Goal: Task Accomplishment & Management: Manage account settings

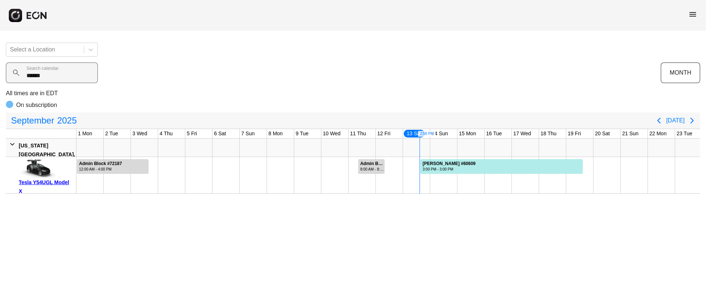
scroll to position [0, 122]
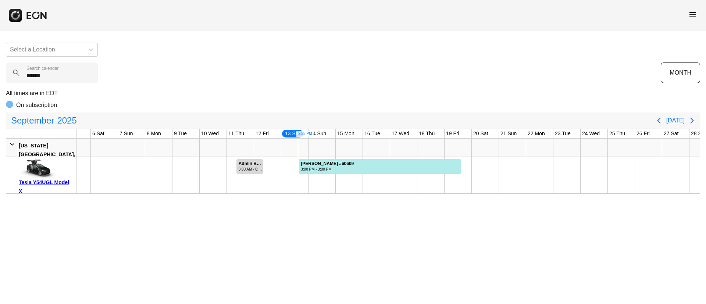
drag, startPoint x: 63, startPoint y: 82, endPoint x: 0, endPoint y: 83, distance: 63.2
click at [0, 83] on div "Select a Location ****** Search calendar MONTH All times are in EDT On subscrip…" at bounding box center [353, 115] width 706 height 157
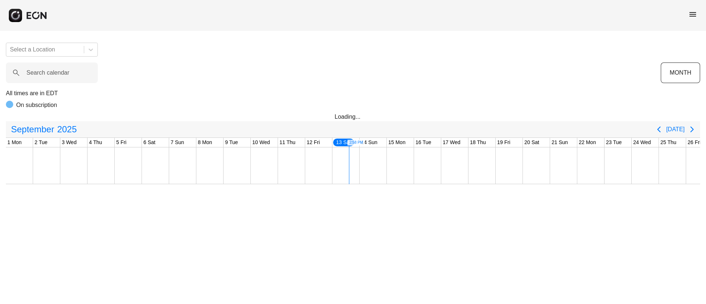
scroll to position [0, 122]
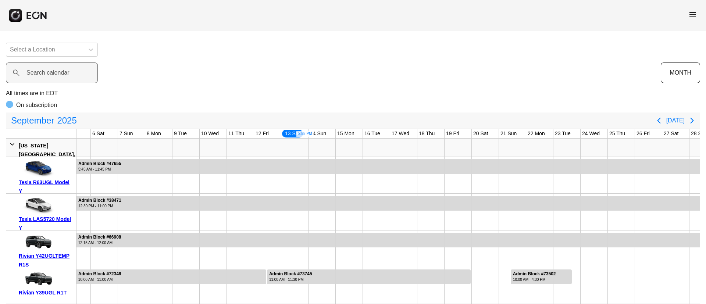
click at [56, 76] on label "Search calendar" at bounding box center [47, 72] width 43 height 9
click at [56, 76] on calendar "Search calendar" at bounding box center [52, 72] width 92 height 21
paste calendar "******"
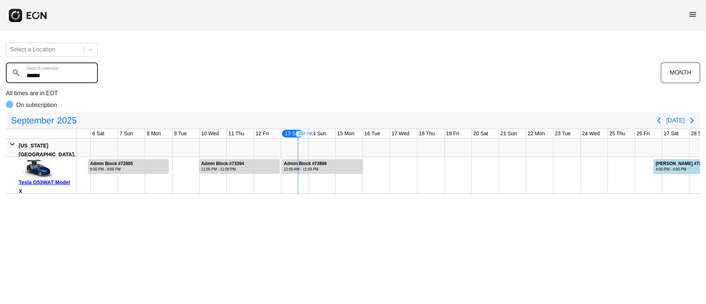
type calendar "******"
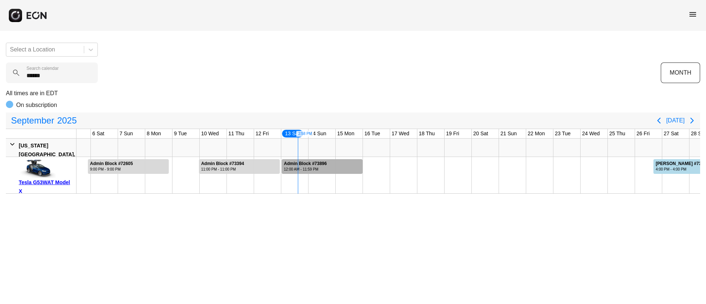
click at [346, 166] on div at bounding box center [322, 166] width 81 height 15
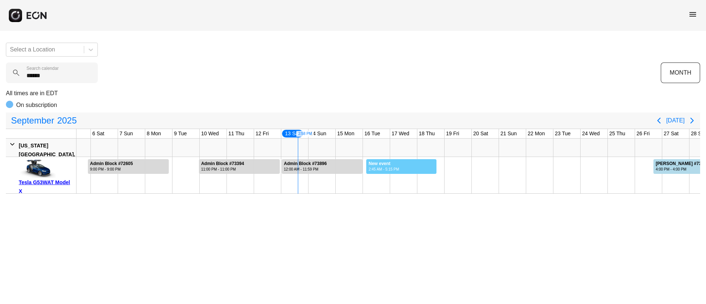
drag, startPoint x: 366, startPoint y: 165, endPoint x: 437, endPoint y: 176, distance: 71.0
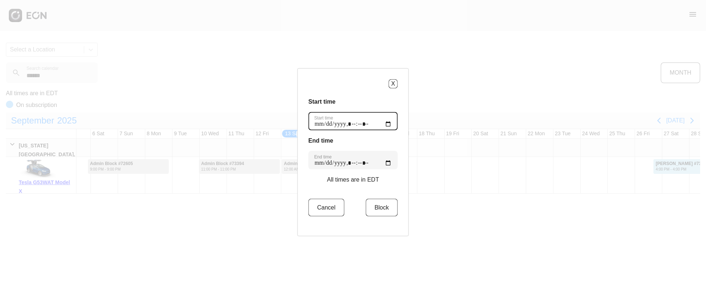
click at [385, 122] on time "Start time" at bounding box center [352, 121] width 89 height 18
type time "**********"
click at [367, 104] on h3 "Start time" at bounding box center [352, 101] width 89 height 9
click at [383, 163] on time "End time" at bounding box center [352, 160] width 89 height 18
type time "**********"
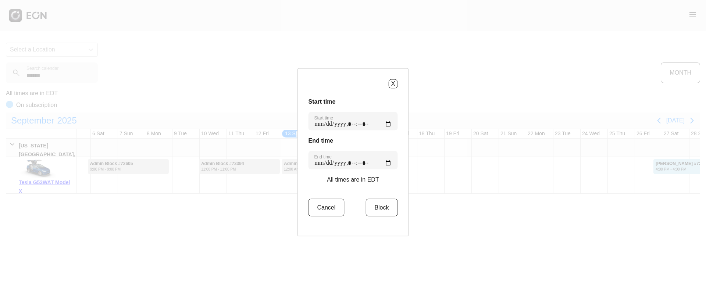
click at [361, 133] on div "Start time Start time End time End time All times are in EDT Cancel Block" at bounding box center [352, 161] width 89 height 128
click at [386, 208] on button "Block" at bounding box center [381, 208] width 32 height 18
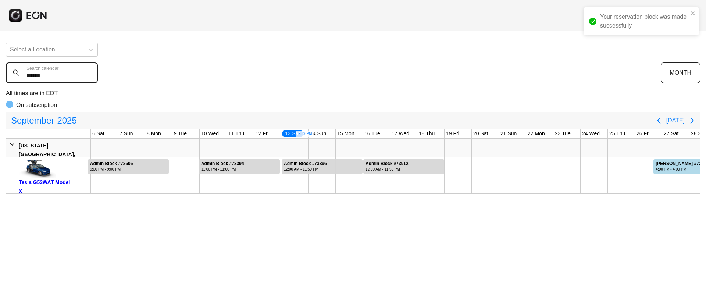
drag, startPoint x: 60, startPoint y: 77, endPoint x: 17, endPoint y: 90, distance: 45.7
click at [17, 90] on div "Your reservation block was made successfully Select a Location ****** Search ca…" at bounding box center [353, 115] width 706 height 157
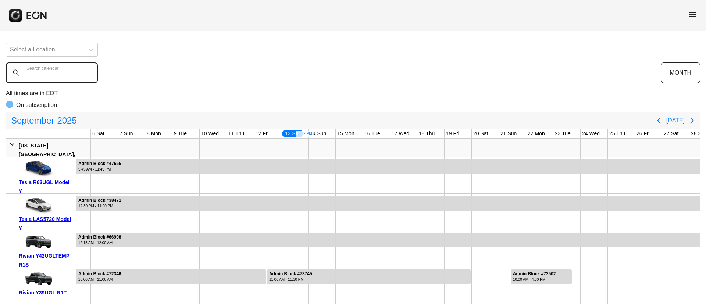
paste calendar "******"
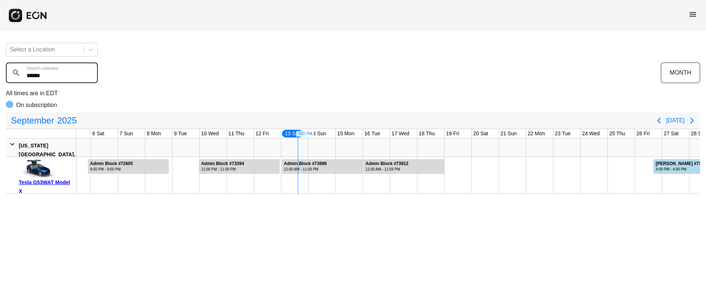
type calendar "******"
drag, startPoint x: 57, startPoint y: 72, endPoint x: 0, endPoint y: 77, distance: 57.5
click at [0, 77] on div "Select a Location ****** Search calendar MONTH All times are in EDT On subscrip…" at bounding box center [353, 115] width 706 height 157
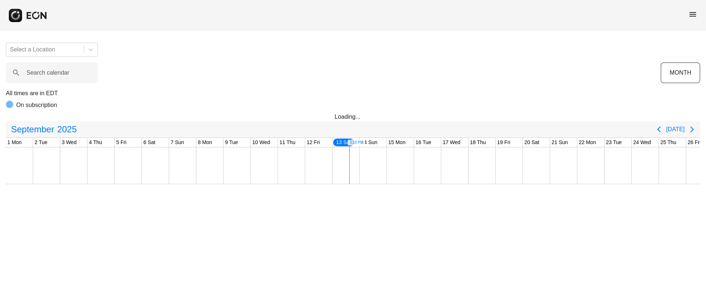
scroll to position [0, 122]
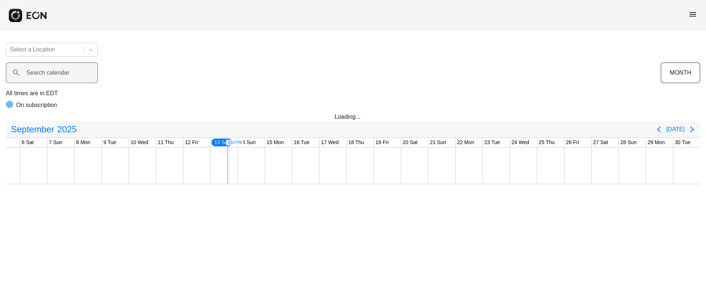
click at [60, 73] on label "Search calendar" at bounding box center [47, 72] width 43 height 9
click at [60, 73] on calendar "Search calendar" at bounding box center [52, 72] width 92 height 21
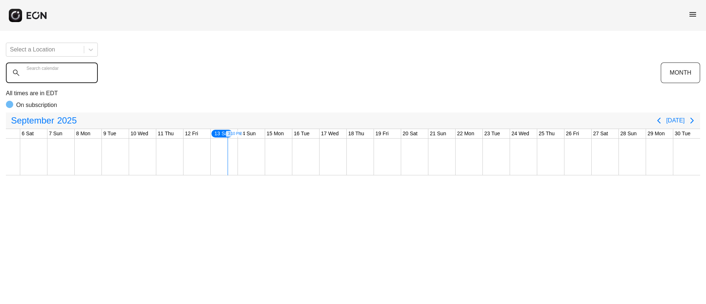
click at [60, 73] on calendar "Search calendar" at bounding box center [52, 72] width 92 height 21
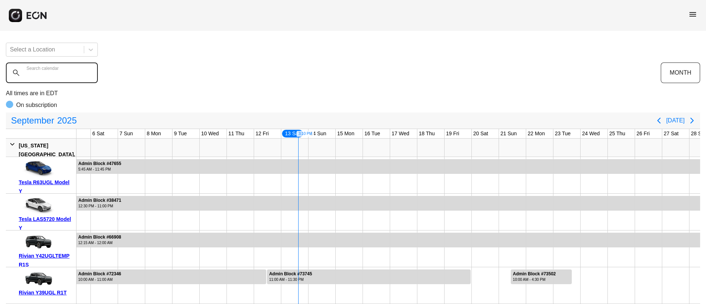
paste calendar "******"
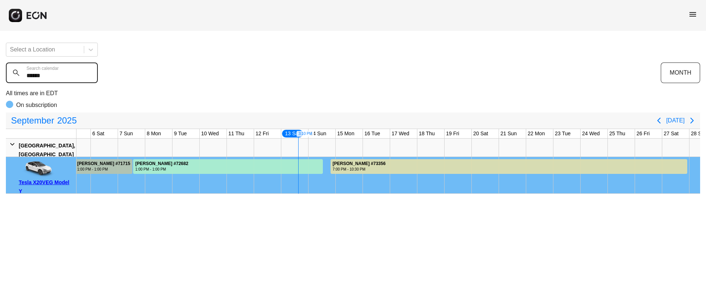
type calendar "******"
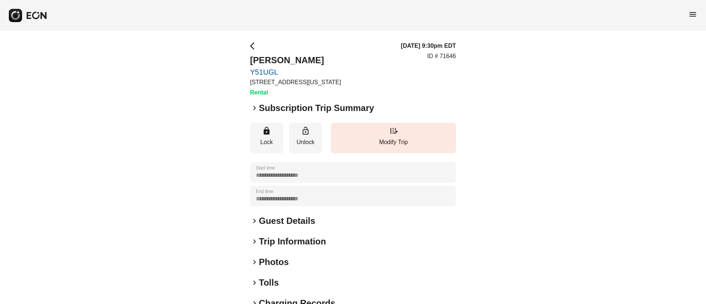
click at [268, 110] on h2 "Subscription Trip Summary" at bounding box center [316, 108] width 115 height 12
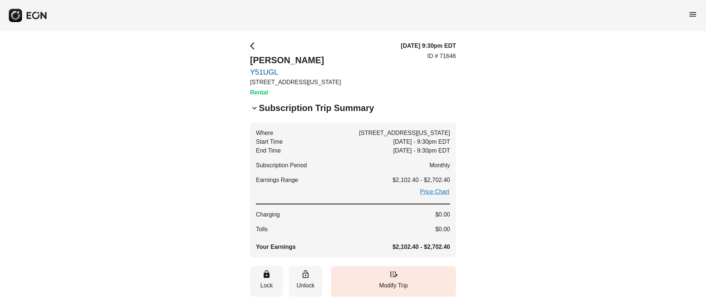
click at [268, 110] on h2 "Subscription Trip Summary" at bounding box center [316, 108] width 115 height 12
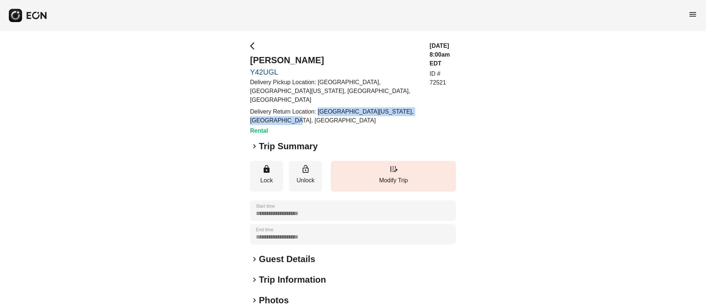
drag, startPoint x: 319, startPoint y: 101, endPoint x: 401, endPoint y: 108, distance: 82.6
click at [401, 108] on div "arrow_back_ios Guan Wang Y42UGL Delivery Pickup Location: The Maybury, 10th Ave…" at bounding box center [353, 89] width 206 height 94
copy p "The Maybury, [GEOGRAPHIC_DATA][US_STATE], [GEOGRAPHIC_DATA], [GEOGRAPHIC_DATA]"
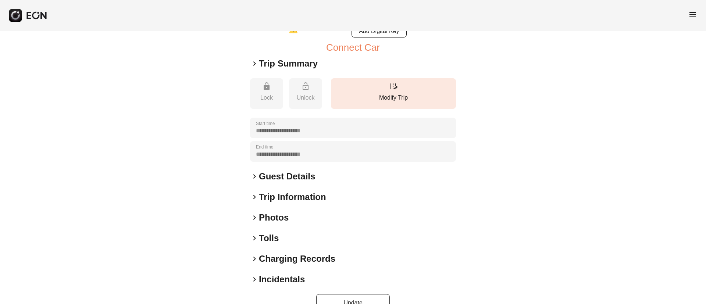
scroll to position [111, 0]
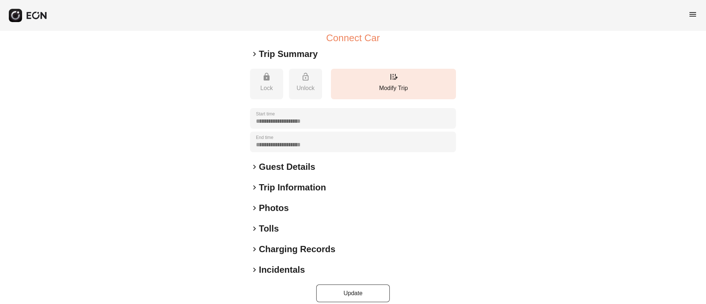
click at [299, 203] on div "keyboard_arrow_right Photos" at bounding box center [353, 208] width 206 height 12
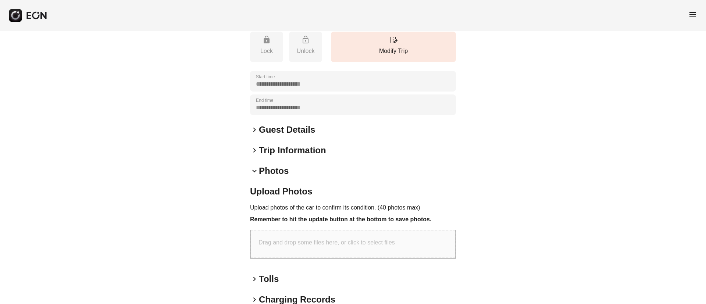
scroll to position [165, 0]
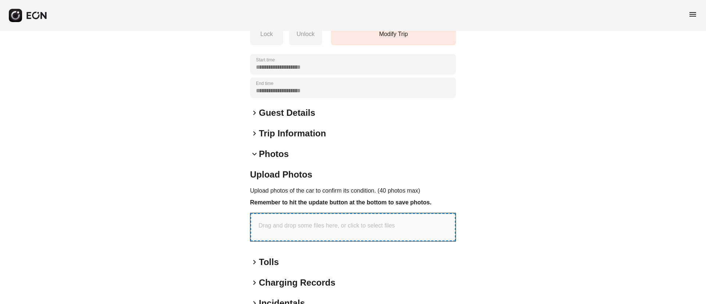
click at [365, 221] on p "Drag and drop some files here, or click to select files" at bounding box center [326, 225] width 136 height 9
type input "**********"
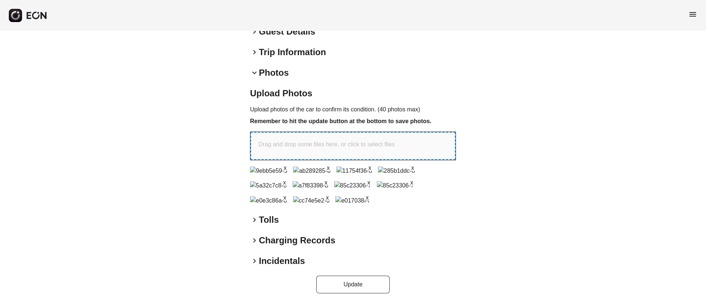
scroll to position [358, 0]
click at [369, 279] on button "Update" at bounding box center [353, 285] width 74 height 18
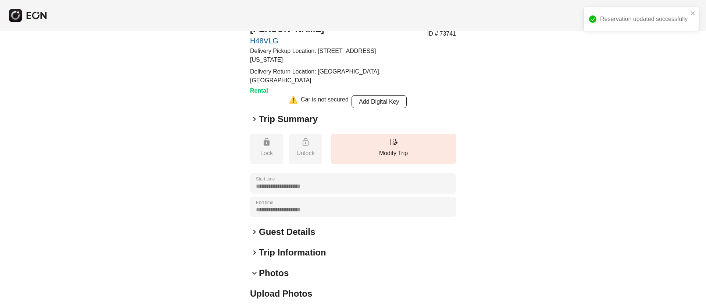
scroll to position [0, 0]
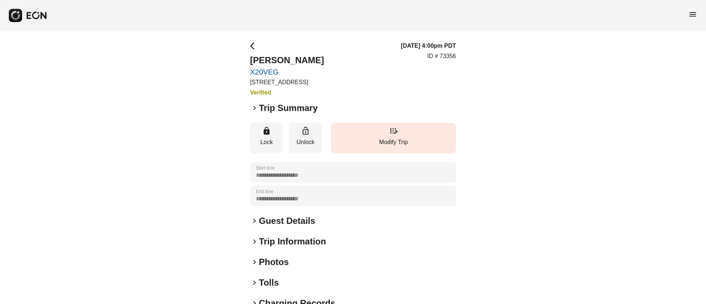
click at [403, 136] on button "edit_road Modify Trip" at bounding box center [393, 138] width 125 height 31
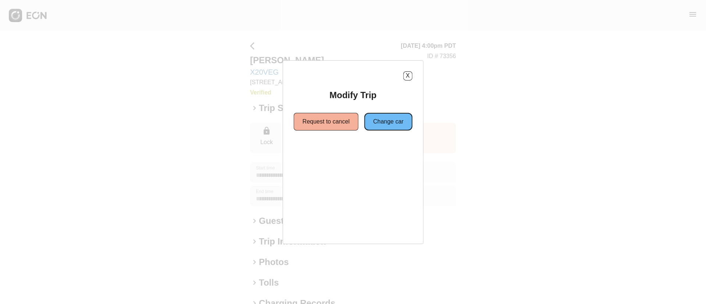
click at [377, 122] on button "Change car" at bounding box center [388, 122] width 48 height 18
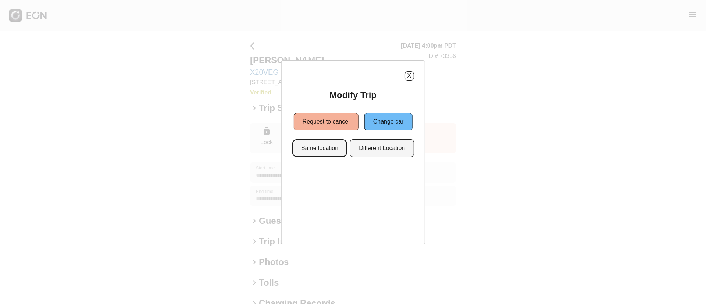
click at [335, 150] on button "Same location" at bounding box center [319, 148] width 55 height 18
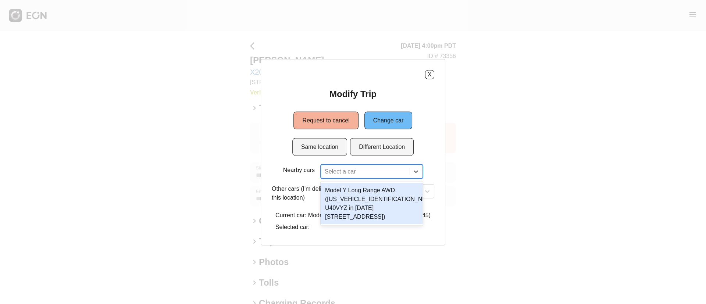
click at [369, 174] on div at bounding box center [365, 171] width 81 height 10
click at [378, 202] on div "Model Y Long Range AWD (7SAYGDEE3NF387343 U40VYZ in 1960 E Grand Ave, Los Angel…" at bounding box center [372, 203] width 102 height 41
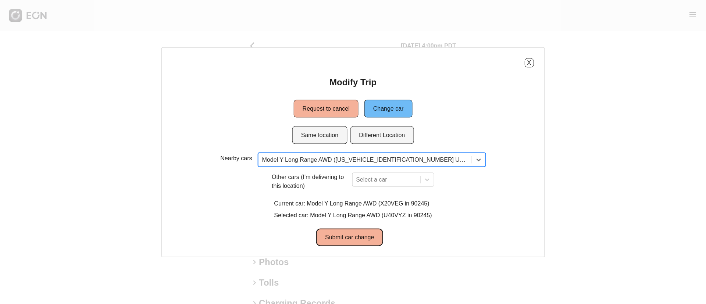
click at [357, 238] on button "Submit car change" at bounding box center [349, 237] width 67 height 18
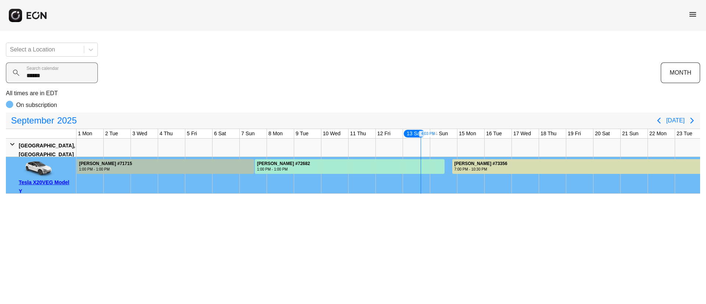
scroll to position [0, 122]
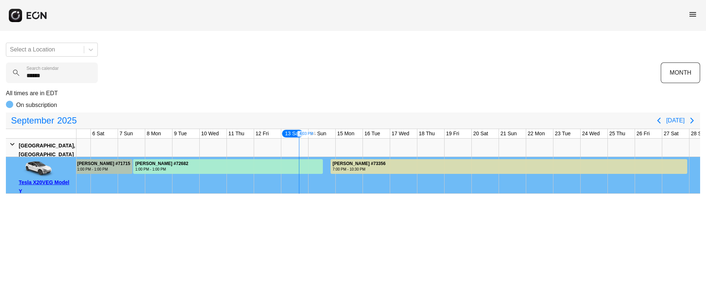
drag, startPoint x: 25, startPoint y: 78, endPoint x: 4, endPoint y: 80, distance: 21.0
click at [4, 80] on div "Select a Location ****** Search calendar MONTH All times are in EDT On subscrip…" at bounding box center [353, 115] width 706 height 157
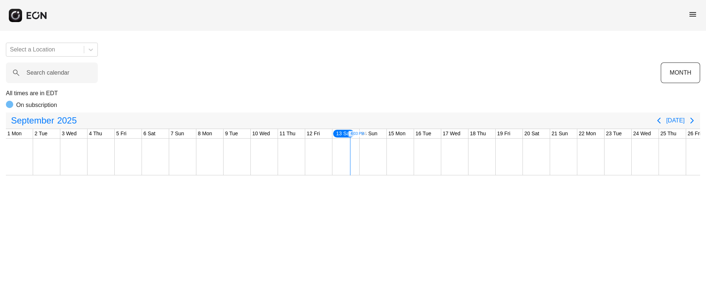
scroll to position [0, 122]
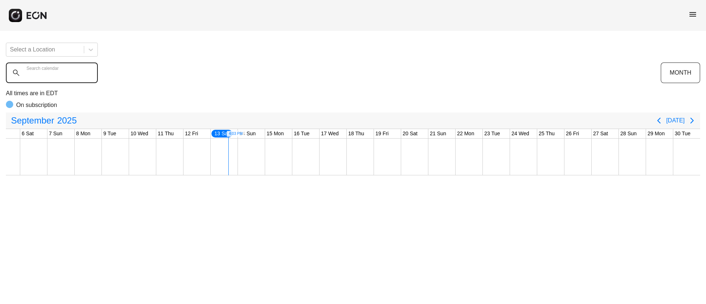
click at [59, 78] on calendar "Search calendar" at bounding box center [52, 72] width 92 height 21
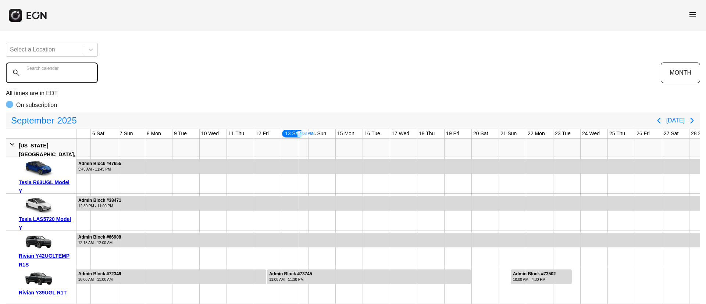
paste calendar "******"
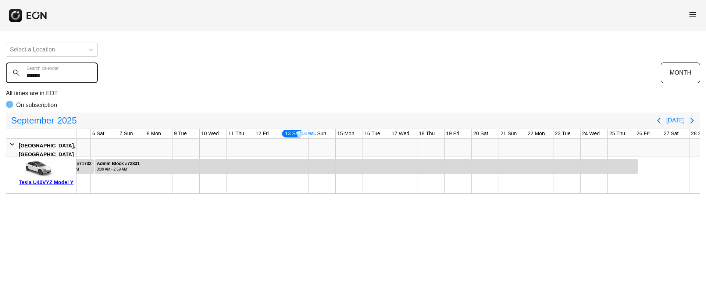
type calendar "******"
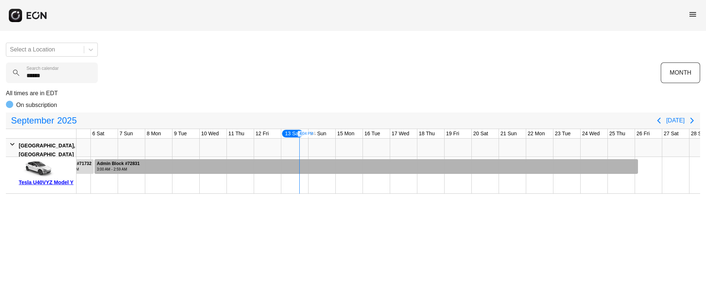
click at [321, 167] on div at bounding box center [365, 166] width 543 height 15
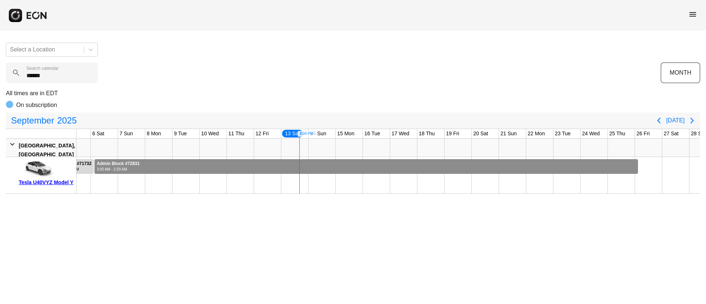
click at [321, 167] on div at bounding box center [365, 166] width 543 height 15
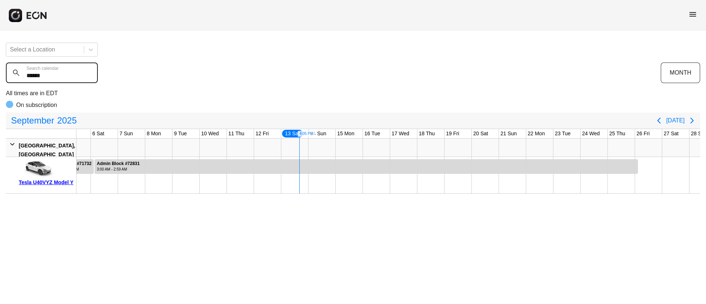
click at [1, 86] on div "Select a Location ****** Search calendar MONTH All times are in EDT On subscrip…" at bounding box center [353, 115] width 706 height 157
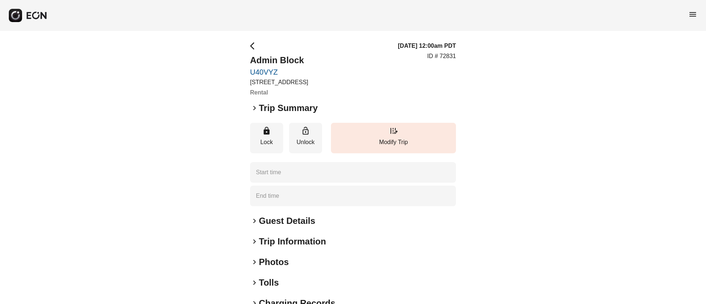
type time "**********"
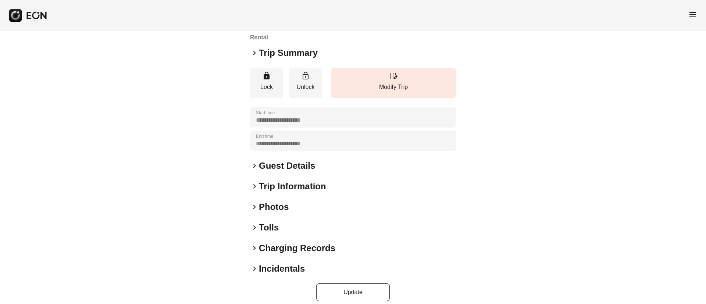
scroll to position [86, 0]
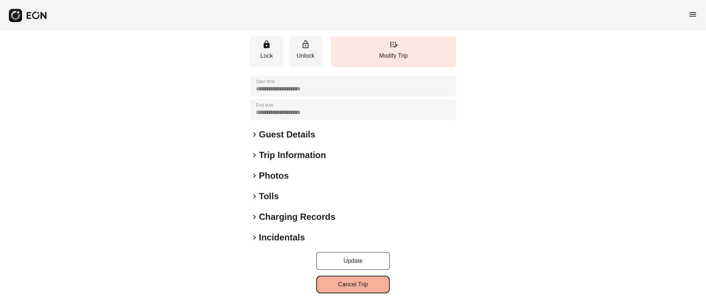
click at [360, 288] on button "Cancel Trip" at bounding box center [353, 285] width 74 height 18
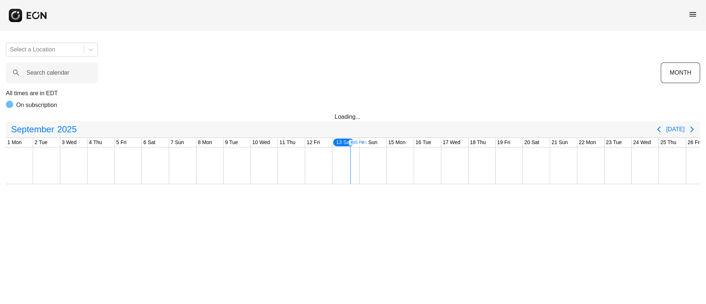
scroll to position [0, 122]
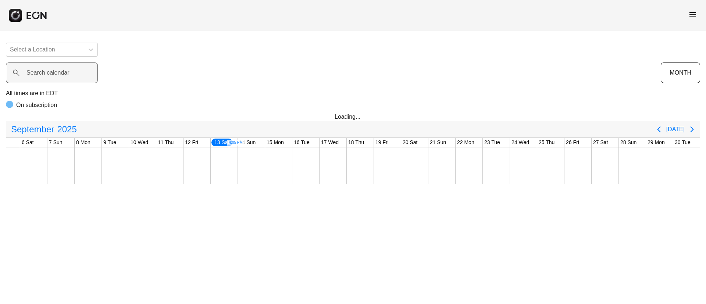
click at [61, 74] on label "Search calendar" at bounding box center [47, 72] width 43 height 9
click at [61, 74] on calendar "Search calendar" at bounding box center [52, 72] width 92 height 21
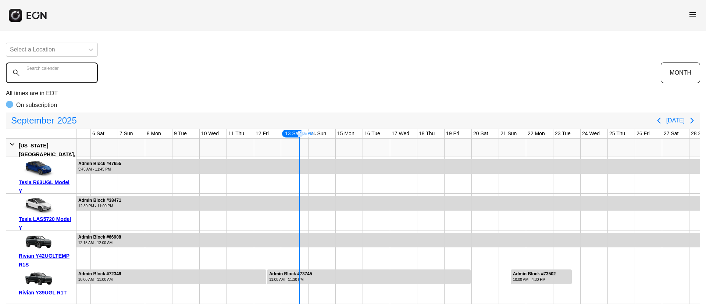
paste calendar "******"
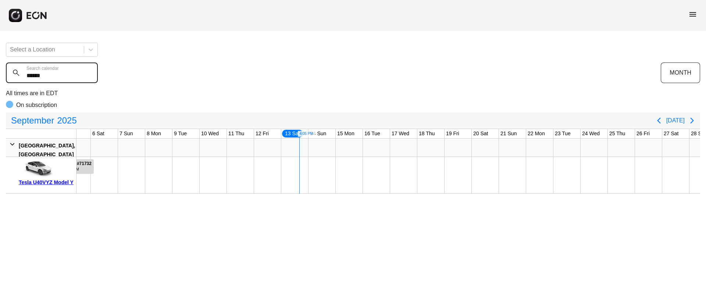
type calendar "******"
drag, startPoint x: 31, startPoint y: 85, endPoint x: 16, endPoint y: 85, distance: 15.4
click at [16, 85] on div "Select a Location ****** Search calendar MONTH All times are in EDT On subscrip…" at bounding box center [353, 115] width 706 height 157
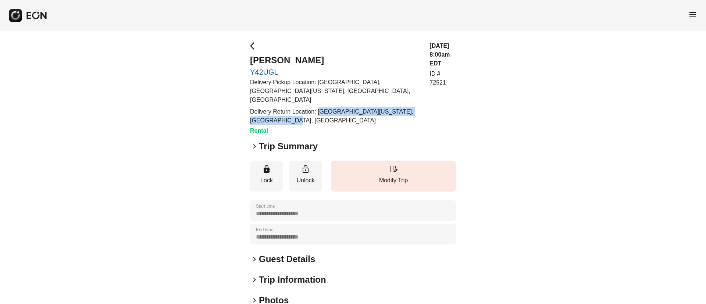
drag, startPoint x: 318, startPoint y: 102, endPoint x: 391, endPoint y: 112, distance: 73.5
click at [391, 112] on p "Delivery Return Location: The Maybury, 10th Avenue, New York, NY, USA" at bounding box center [335, 116] width 171 height 18
copy p "The Maybury, 10th Avenue, New York, NY, USA"
click at [256, 142] on span "keyboard_arrow_right" at bounding box center [254, 146] width 9 height 9
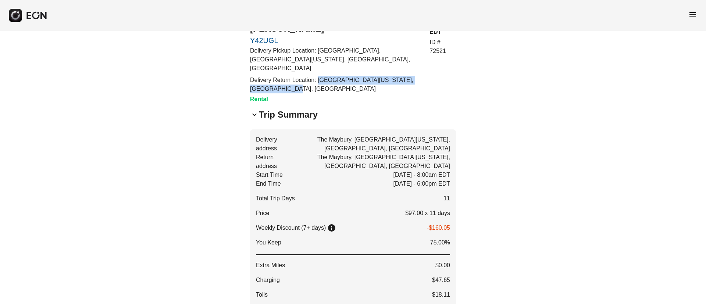
scroll to position [55, 0]
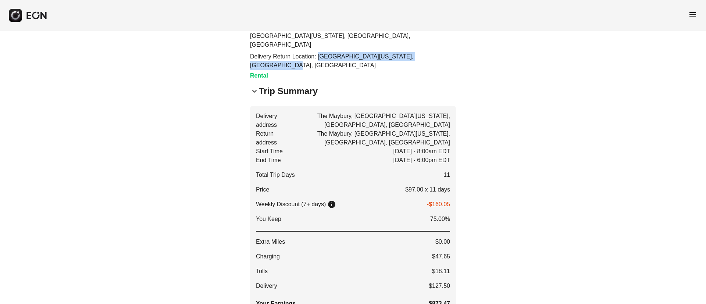
click at [258, 87] on span "keyboard_arrow_down" at bounding box center [254, 91] width 9 height 9
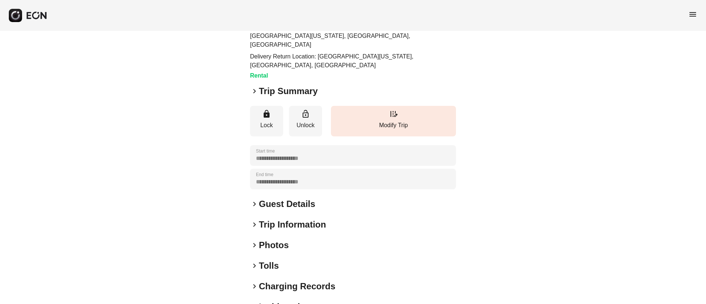
click at [407, 85] on div "keyboard_arrow_right Trip Summary" at bounding box center [353, 91] width 206 height 12
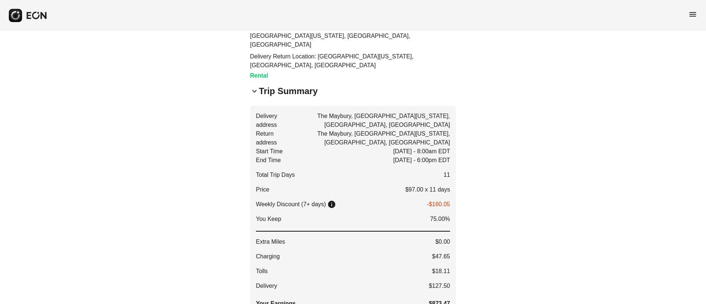
drag, startPoint x: 253, startPoint y: 82, endPoint x: 410, endPoint y: 102, distance: 157.9
click at [255, 87] on span "keyboard_arrow_down" at bounding box center [254, 91] width 9 height 9
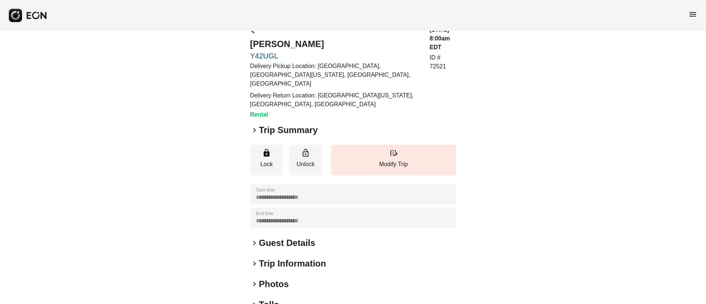
scroll to position [0, 0]
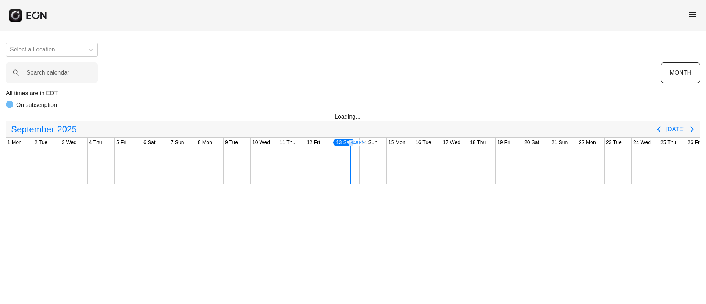
scroll to position [0, 122]
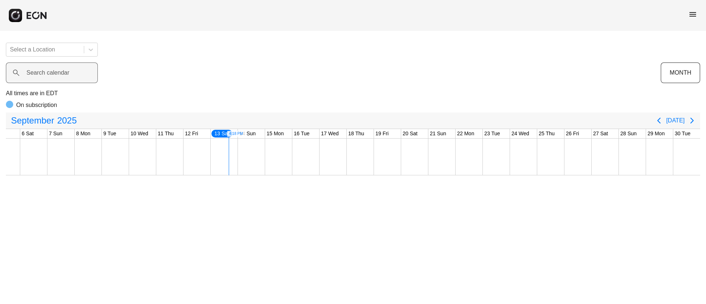
click at [32, 69] on label "Search calendar" at bounding box center [47, 72] width 43 height 9
click at [32, 69] on calendar "Search calendar" at bounding box center [52, 72] width 92 height 21
click at [46, 72] on calendar "Search calendar" at bounding box center [52, 72] width 92 height 21
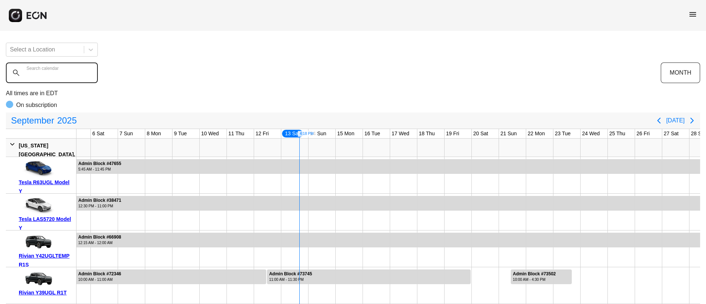
paste calendar "******"
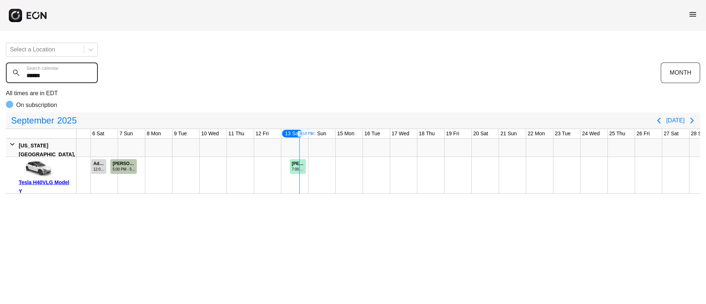
type calendar "******"
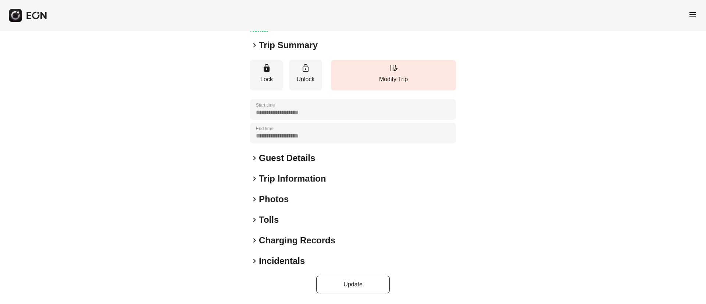
click at [307, 201] on div "keyboard_arrow_right Photos" at bounding box center [353, 199] width 206 height 12
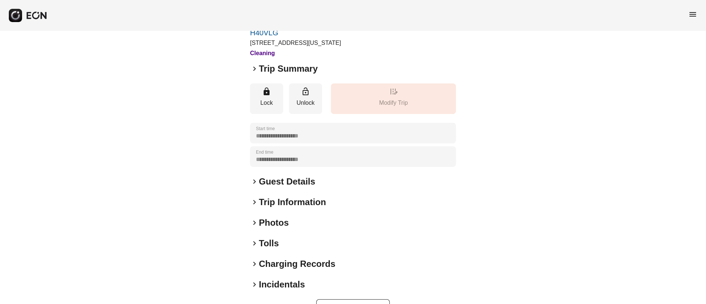
scroll to position [63, 0]
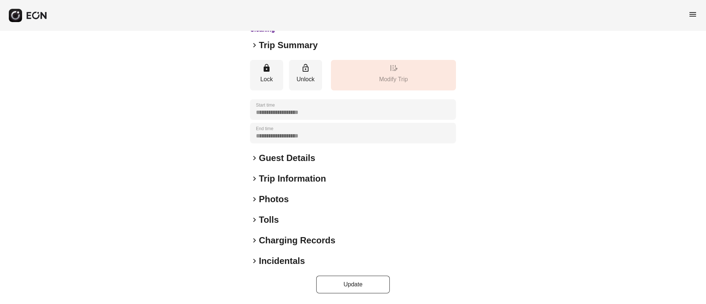
click at [330, 196] on div "keyboard_arrow_right Photos" at bounding box center [353, 199] width 206 height 12
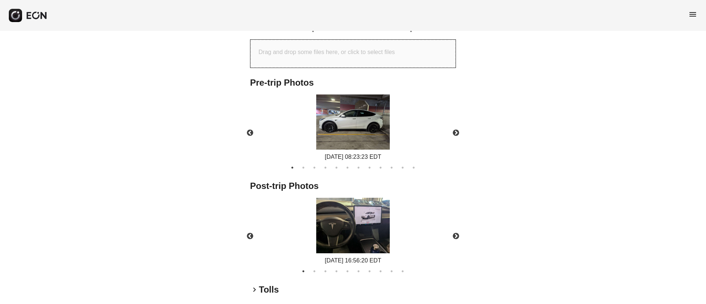
scroll to position [296, 0]
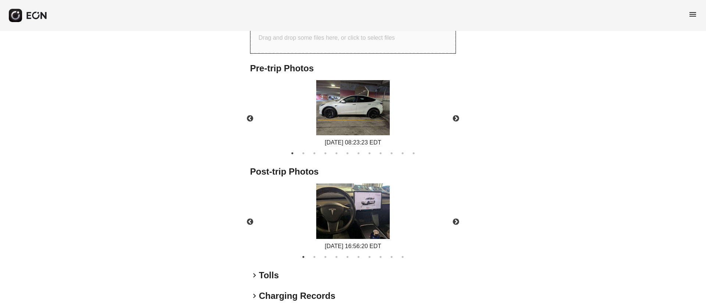
click at [364, 122] on img at bounding box center [353, 107] width 74 height 55
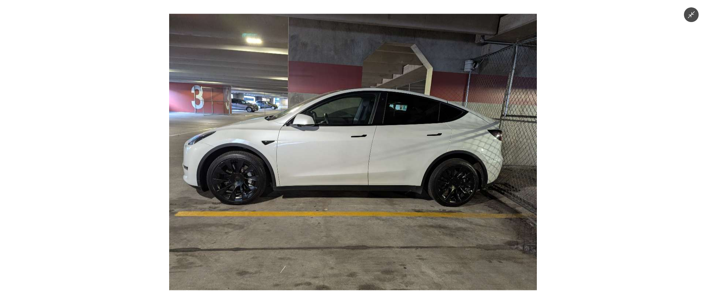
click at [364, 122] on img at bounding box center [353, 152] width 368 height 276
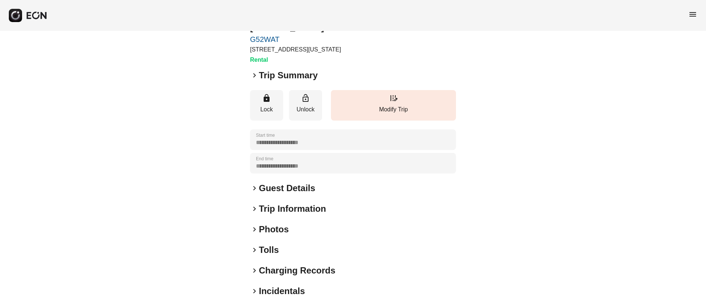
scroll to position [63, 0]
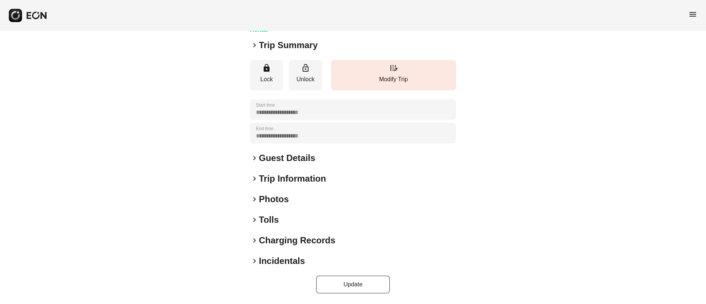
click at [308, 200] on div "keyboard_arrow_right Photos" at bounding box center [353, 199] width 206 height 12
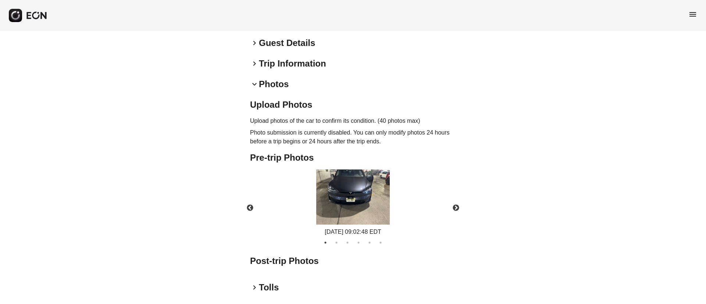
scroll to position [190, 0]
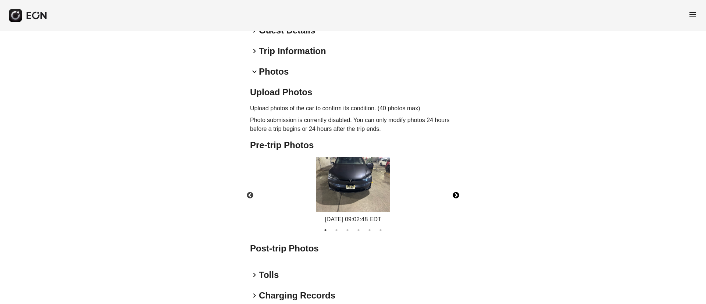
click at [459, 195] on button "Next" at bounding box center [456, 196] width 26 height 26
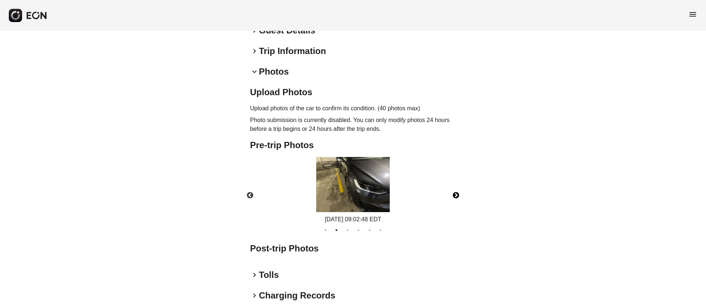
click at [370, 186] on img at bounding box center [353, 184] width 74 height 55
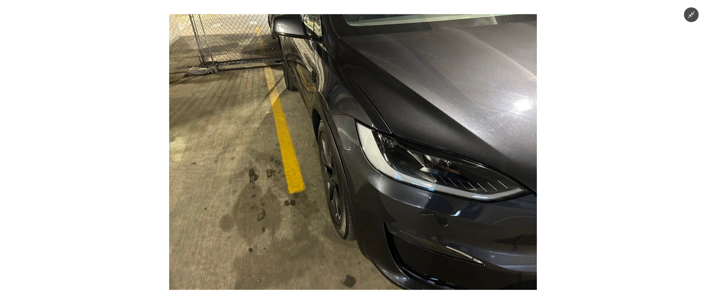
click at [370, 186] on img at bounding box center [353, 152] width 368 height 276
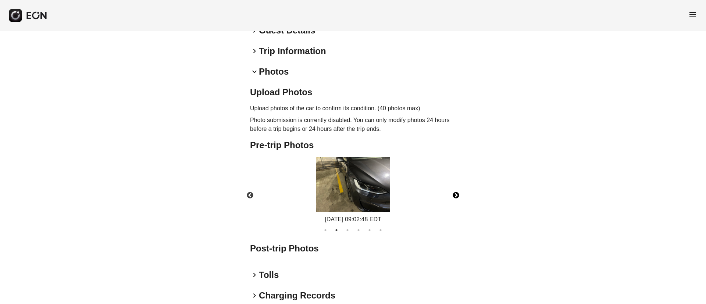
click at [454, 193] on button "Next" at bounding box center [456, 196] width 26 height 26
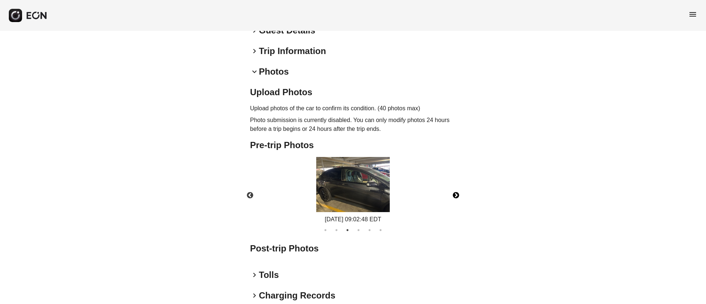
click at [454, 193] on button "Next" at bounding box center [456, 196] width 26 height 26
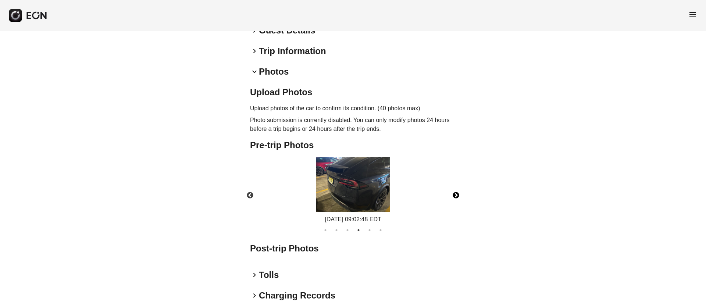
click at [454, 193] on button "Next" at bounding box center [456, 196] width 26 height 26
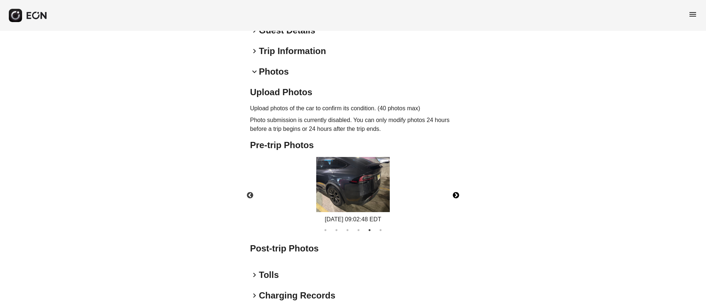
click at [454, 193] on button "Next" at bounding box center [456, 196] width 26 height 26
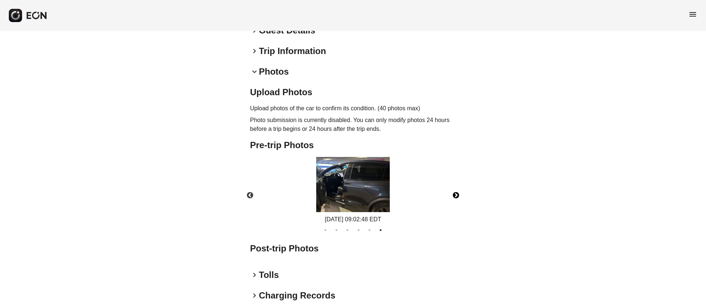
click at [454, 193] on button "Next" at bounding box center [456, 196] width 26 height 26
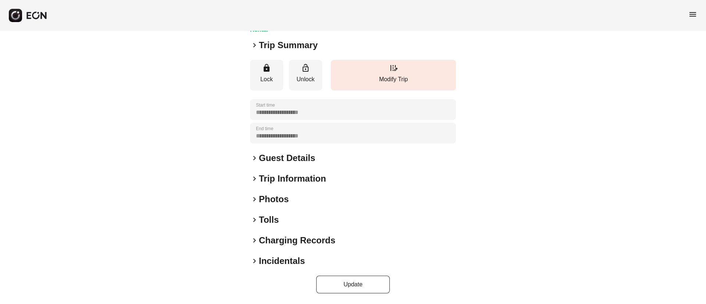
drag, startPoint x: 305, startPoint y: 201, endPoint x: 344, endPoint y: 190, distance: 39.6
click at [306, 201] on div "keyboard_arrow_right Photos" at bounding box center [353, 199] width 206 height 12
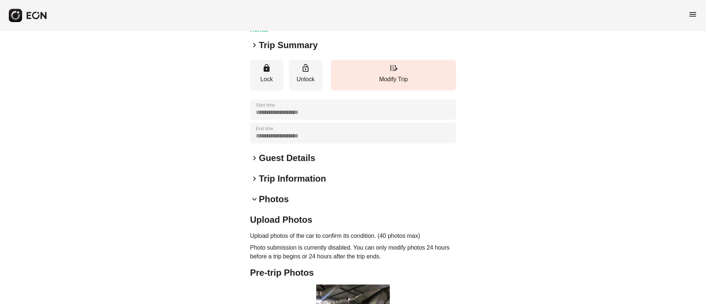
scroll to position [190, 0]
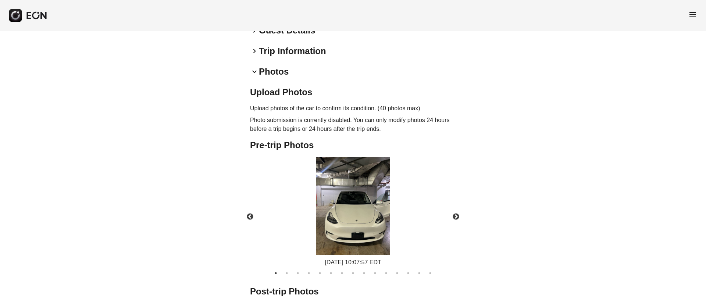
click at [348, 229] on img at bounding box center [353, 206] width 74 height 98
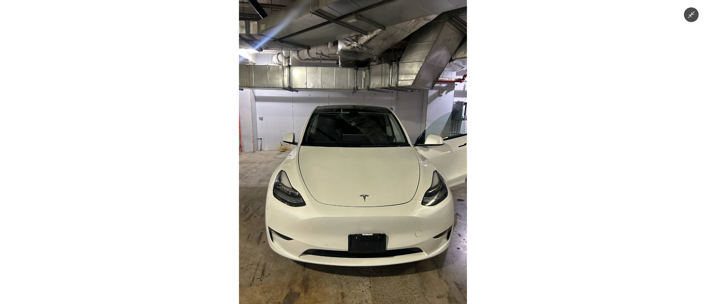
click at [348, 229] on img at bounding box center [353, 152] width 228 height 304
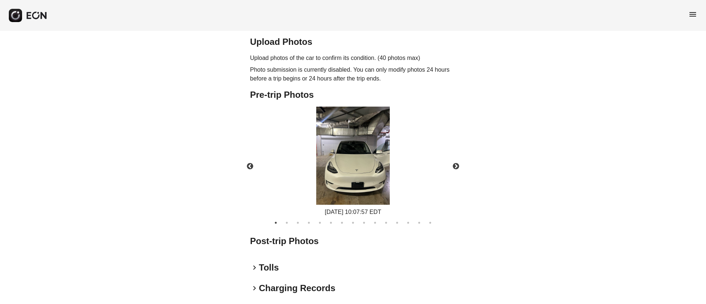
scroll to position [289, 0]
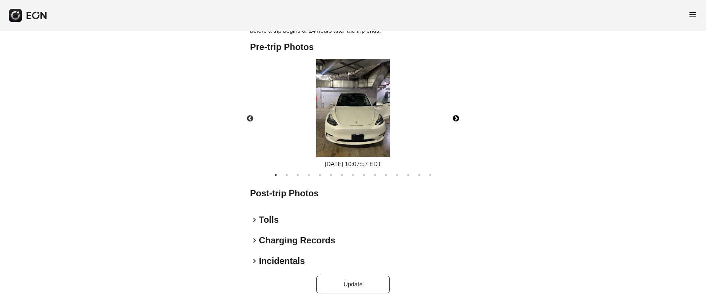
click at [456, 118] on button "Next" at bounding box center [456, 119] width 26 height 26
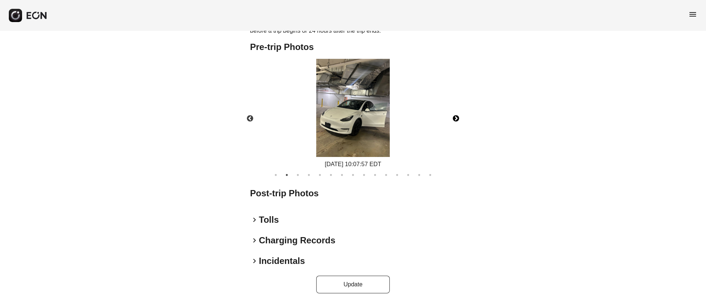
click at [375, 125] on img at bounding box center [353, 108] width 74 height 98
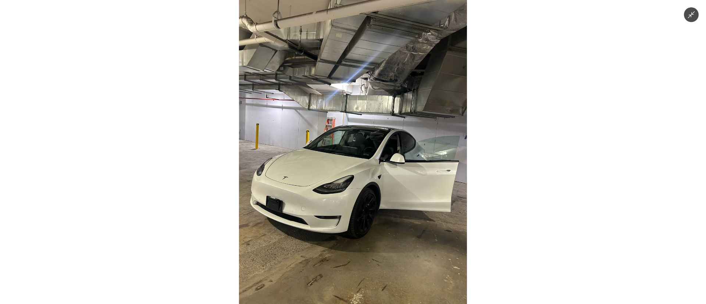
click at [375, 125] on img at bounding box center [353, 152] width 228 height 304
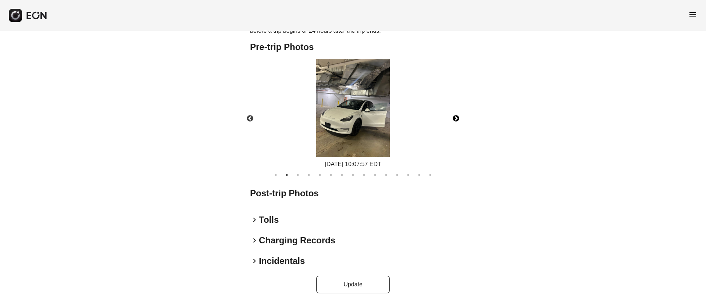
click at [458, 120] on button "Next" at bounding box center [456, 119] width 26 height 26
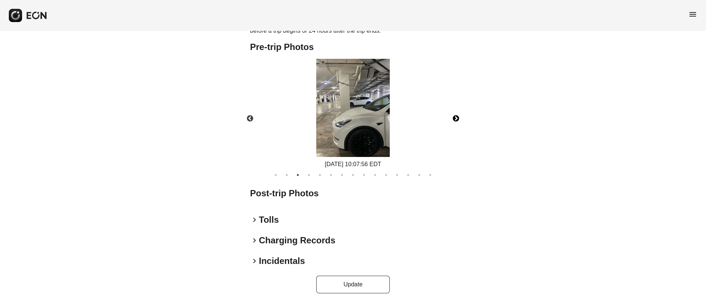
click at [455, 119] on button "Next" at bounding box center [456, 119] width 26 height 26
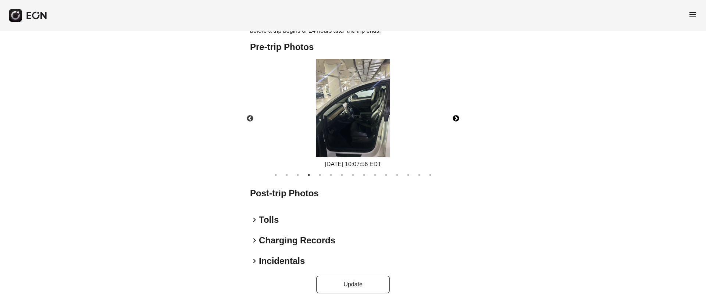
click at [455, 119] on button "Next" at bounding box center [456, 119] width 26 height 26
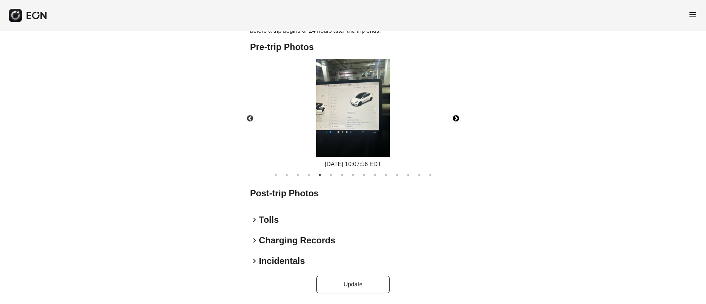
click at [455, 119] on button "Next" at bounding box center [456, 119] width 26 height 26
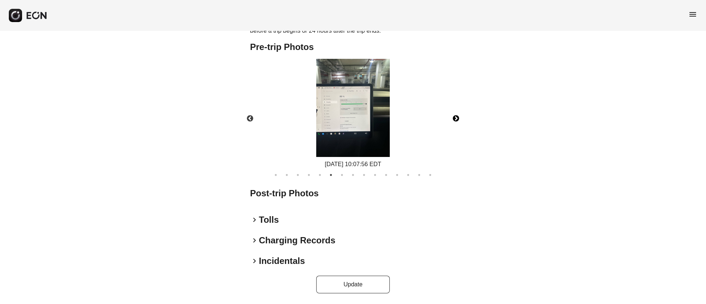
click at [455, 119] on button "Next" at bounding box center [456, 119] width 26 height 26
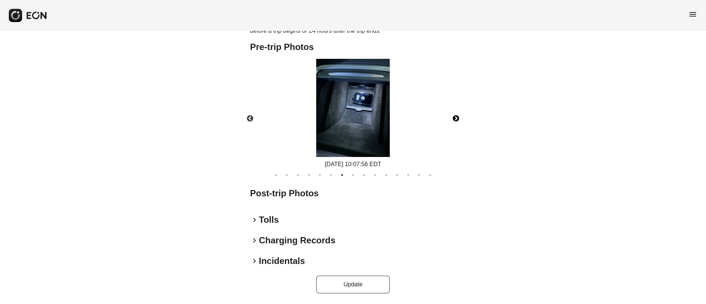
click at [455, 119] on button "Next" at bounding box center [456, 119] width 26 height 26
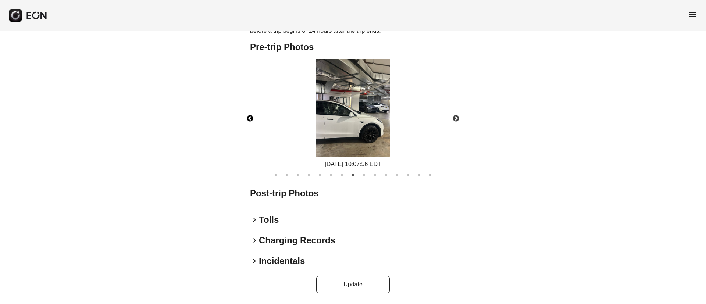
click at [247, 114] on button "Previous" at bounding box center [250, 119] width 26 height 26
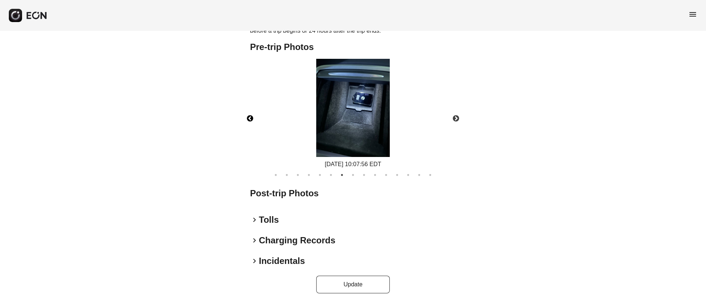
click at [338, 111] on img at bounding box center [353, 108] width 74 height 98
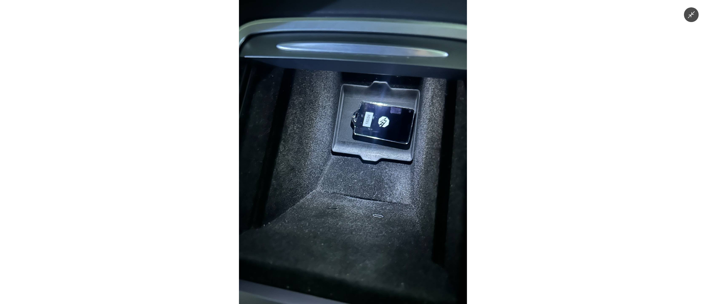
click at [346, 119] on img at bounding box center [353, 152] width 228 height 304
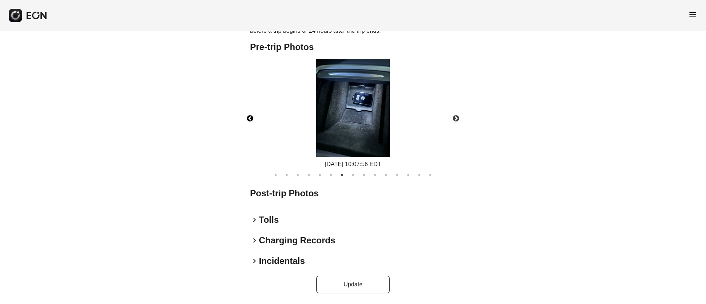
click at [357, 113] on img at bounding box center [353, 108] width 74 height 98
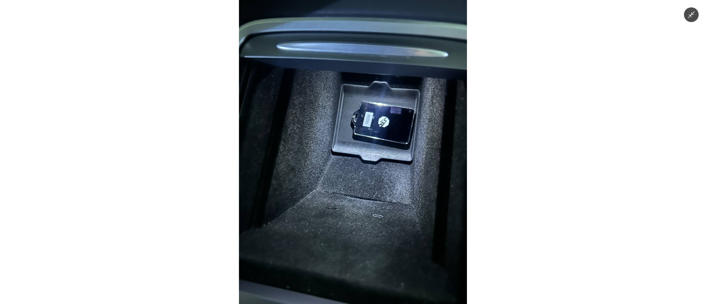
click at [357, 113] on img at bounding box center [353, 152] width 228 height 304
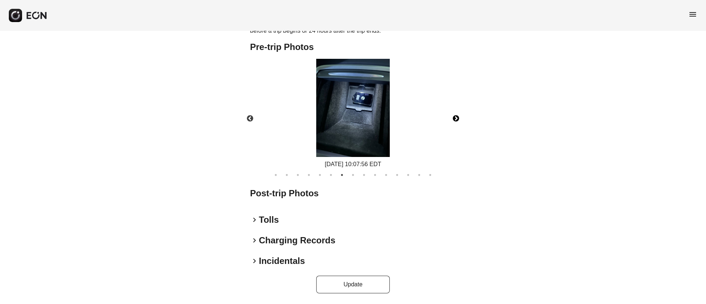
click at [457, 117] on button "Next" at bounding box center [456, 119] width 26 height 26
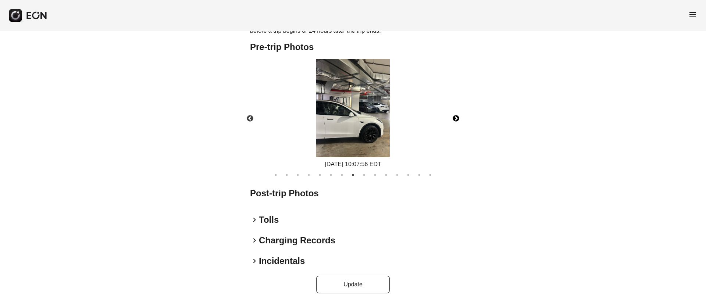
click at [457, 117] on button "Next" at bounding box center [456, 119] width 26 height 26
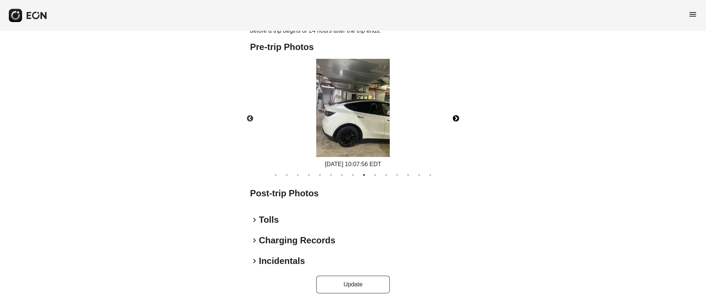
click at [457, 117] on button "Next" at bounding box center [456, 119] width 26 height 26
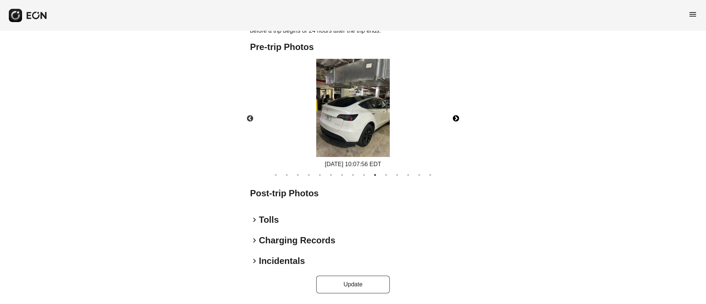
click at [323, 130] on img at bounding box center [353, 108] width 74 height 98
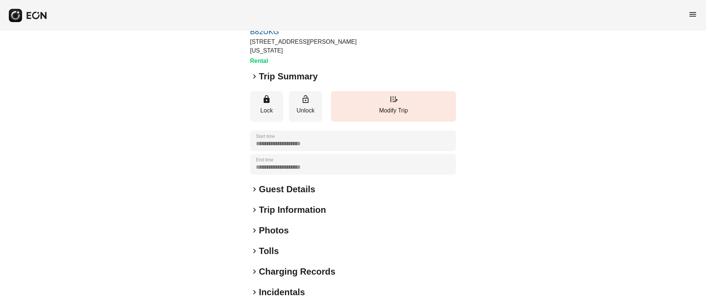
scroll to position [63, 0]
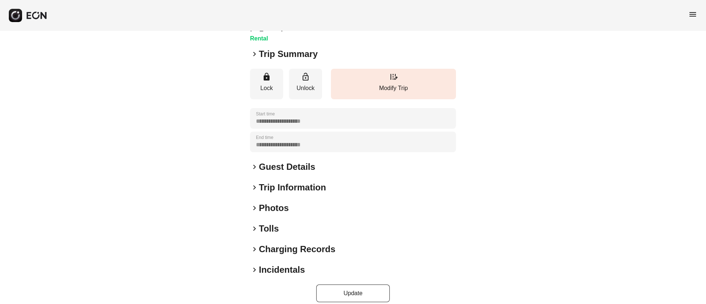
click at [304, 202] on div "keyboard_arrow_right Photos" at bounding box center [353, 208] width 206 height 12
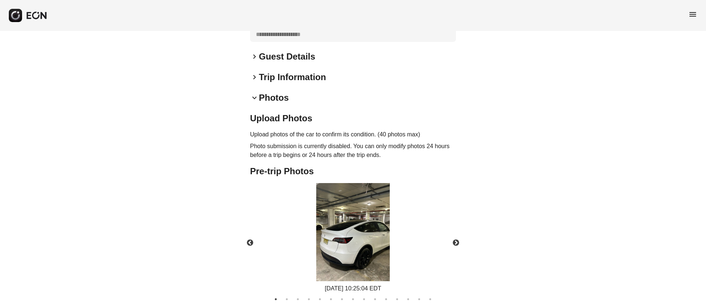
scroll to position [228, 0]
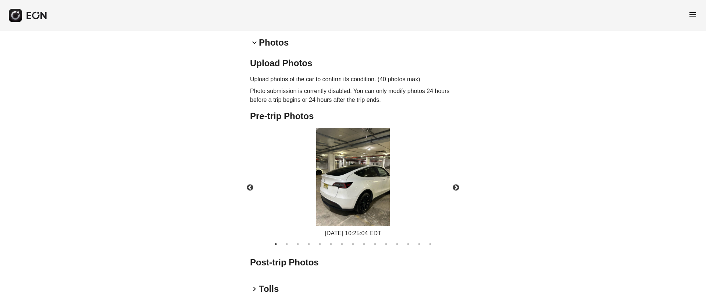
click at [349, 179] on img at bounding box center [353, 177] width 74 height 98
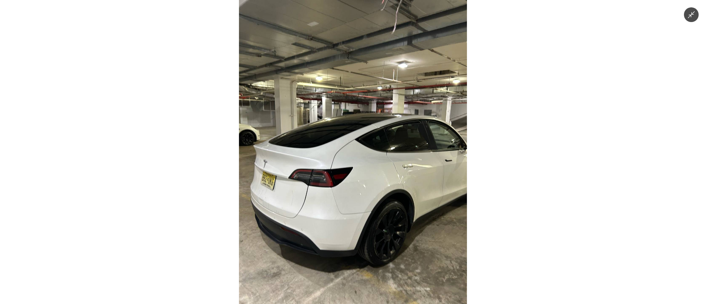
click at [349, 179] on img at bounding box center [353, 152] width 228 height 304
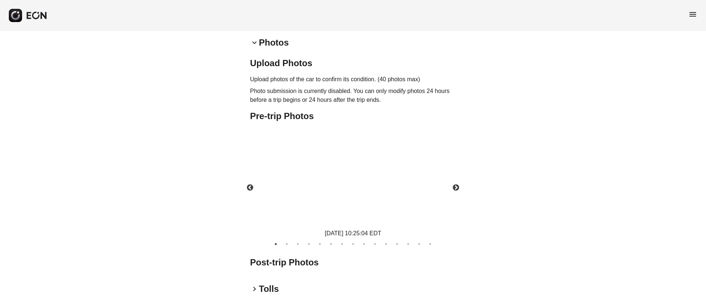
click at [349, 179] on img at bounding box center [353, 177] width 74 height 98
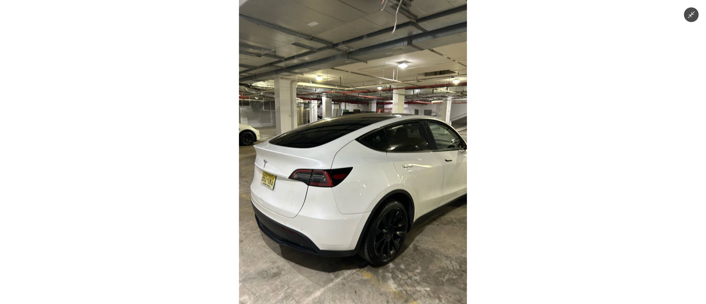
click at [349, 179] on img at bounding box center [353, 152] width 228 height 304
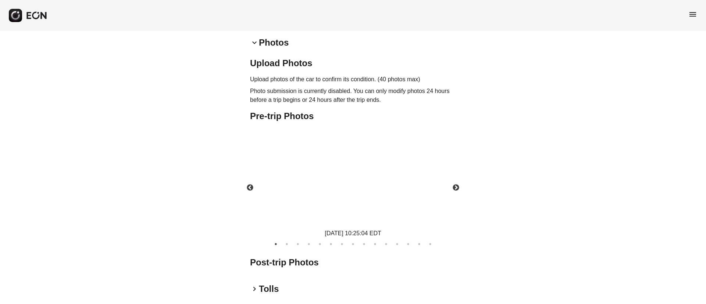
click at [349, 179] on body "**********" at bounding box center [353, 72] width 706 height 601
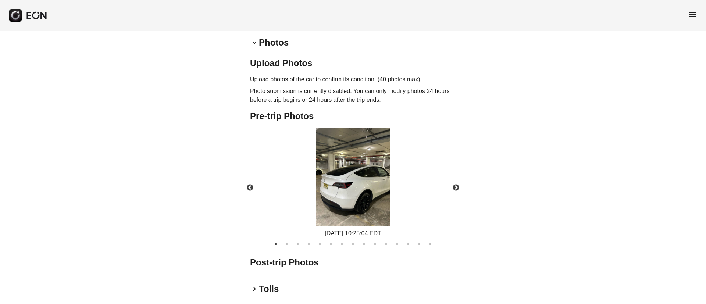
click at [349, 179] on img at bounding box center [353, 177] width 74 height 98
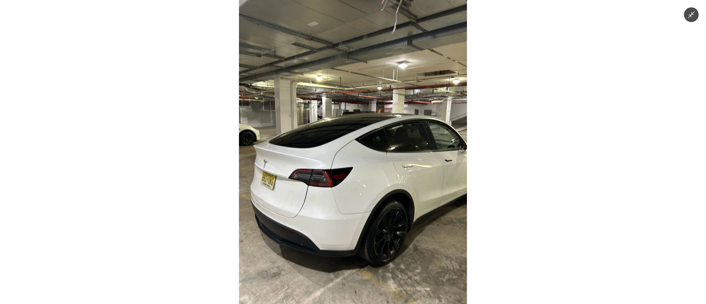
click at [349, 179] on img at bounding box center [353, 152] width 228 height 304
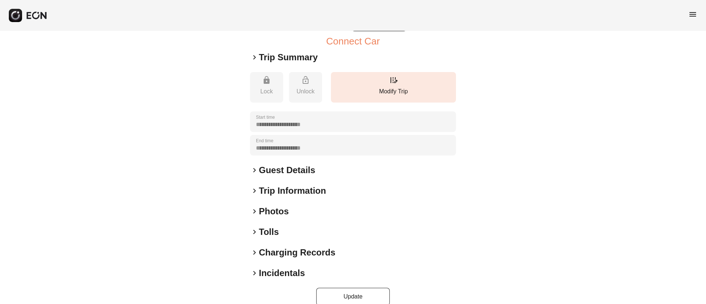
scroll to position [110, 0]
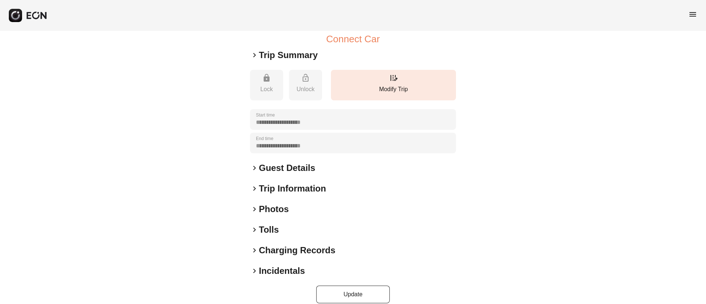
click at [306, 203] on div "keyboard_arrow_right Photos" at bounding box center [353, 209] width 206 height 12
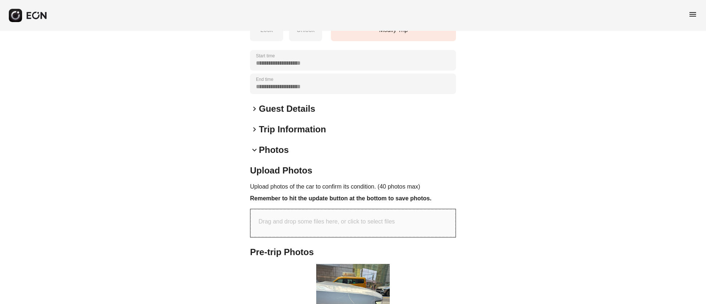
scroll to position [221, 0]
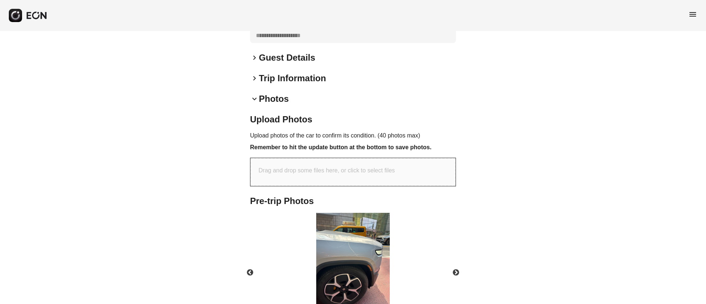
click at [357, 243] on img at bounding box center [353, 262] width 74 height 98
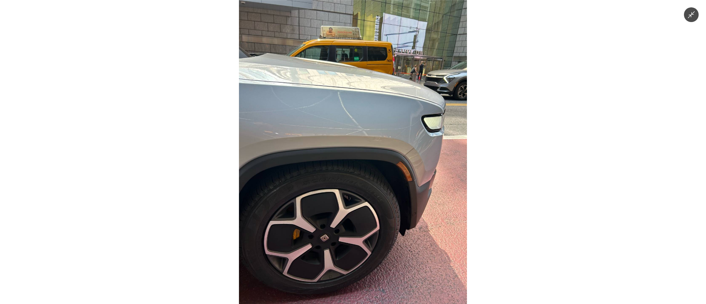
click at [357, 243] on img at bounding box center [353, 152] width 228 height 304
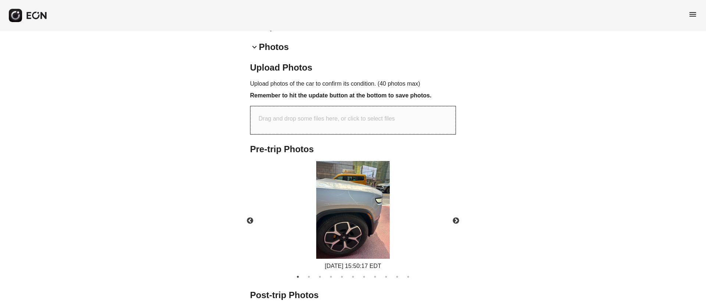
scroll to position [331, 0]
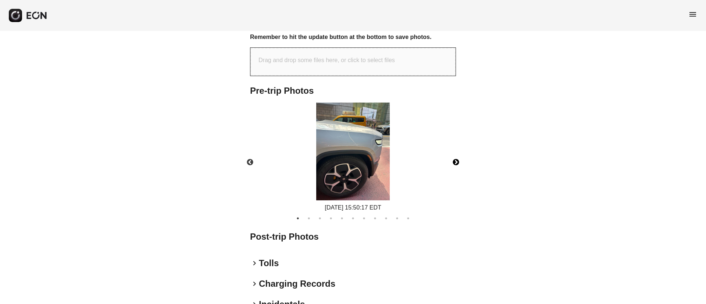
click at [453, 151] on button "Next" at bounding box center [456, 163] width 26 height 26
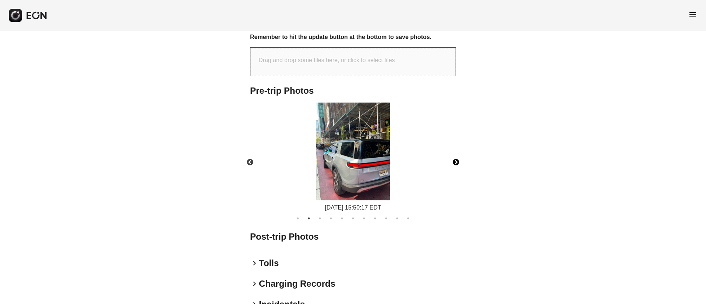
click at [456, 153] on button "Next" at bounding box center [456, 163] width 26 height 26
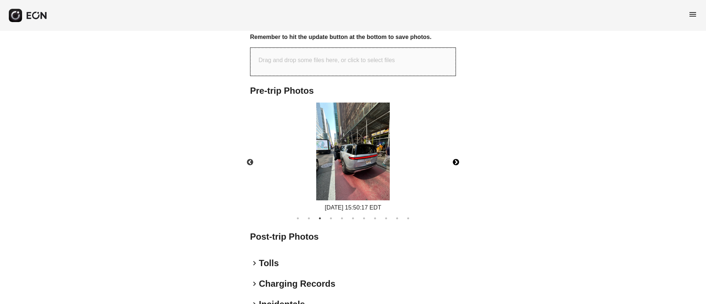
click at [456, 153] on button "Next" at bounding box center [456, 163] width 26 height 26
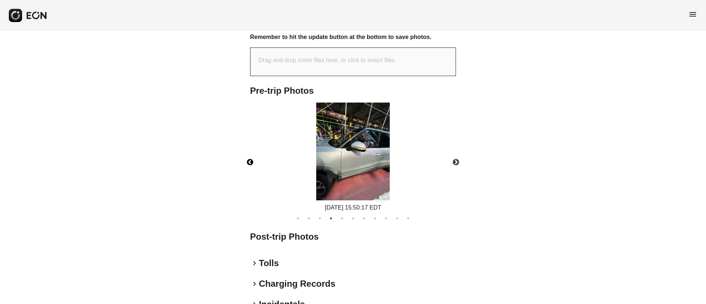
drag, startPoint x: 253, startPoint y: 153, endPoint x: 293, endPoint y: 150, distance: 39.8
click at [254, 153] on button "Previous" at bounding box center [250, 163] width 26 height 26
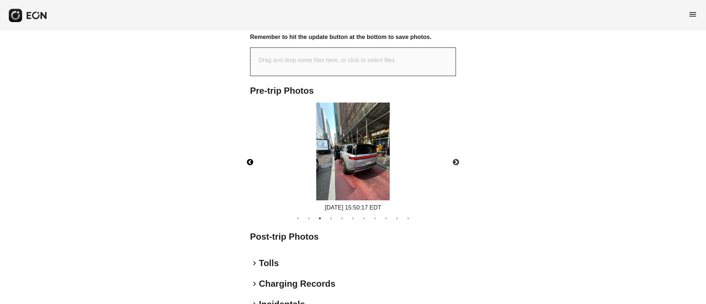
click at [380, 146] on img at bounding box center [353, 152] width 74 height 98
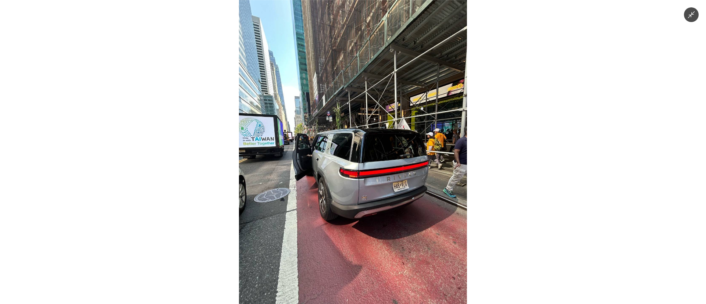
click at [380, 146] on img at bounding box center [353, 152] width 228 height 304
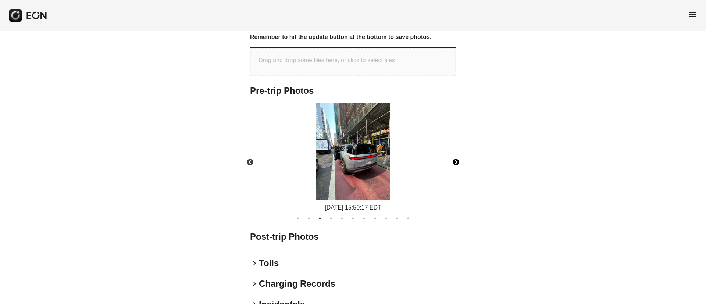
click at [457, 153] on button "Next" at bounding box center [456, 163] width 26 height 26
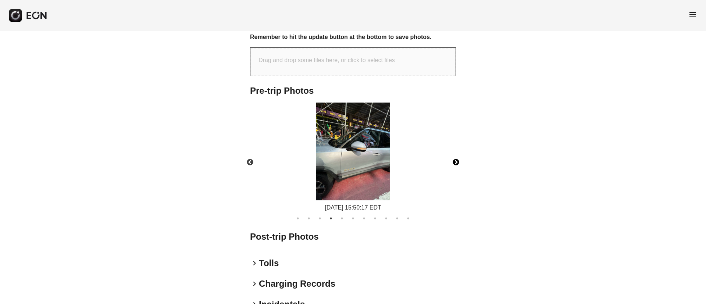
click at [457, 153] on button "Next" at bounding box center [456, 163] width 26 height 26
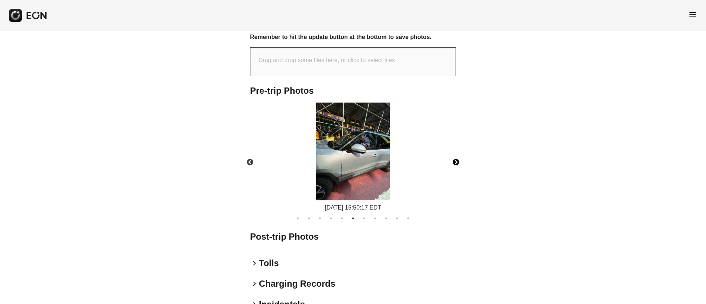
click at [457, 153] on button "Next" at bounding box center [456, 163] width 26 height 26
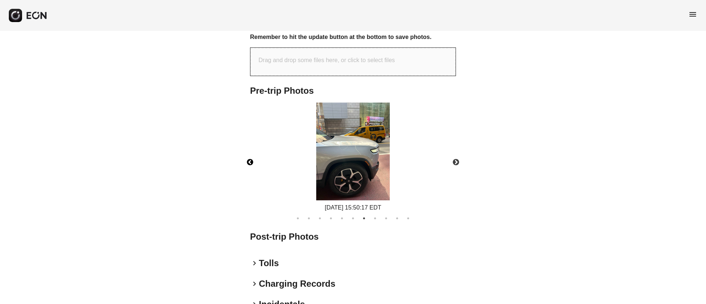
click at [253, 152] on button "Previous" at bounding box center [250, 163] width 26 height 26
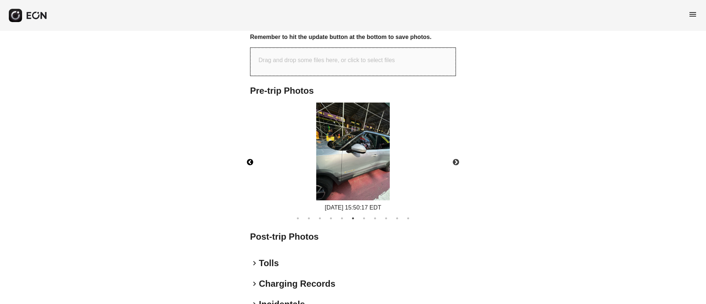
click at [364, 148] on img at bounding box center [353, 152] width 74 height 98
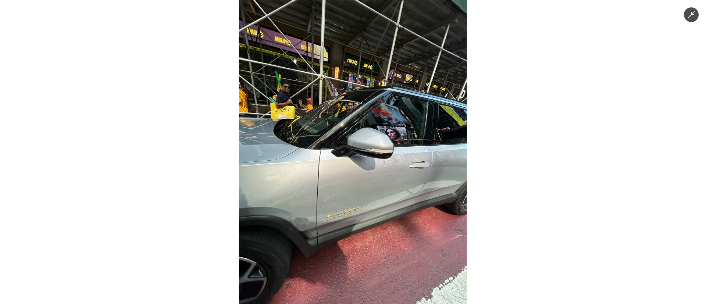
click at [364, 148] on img at bounding box center [353, 152] width 228 height 304
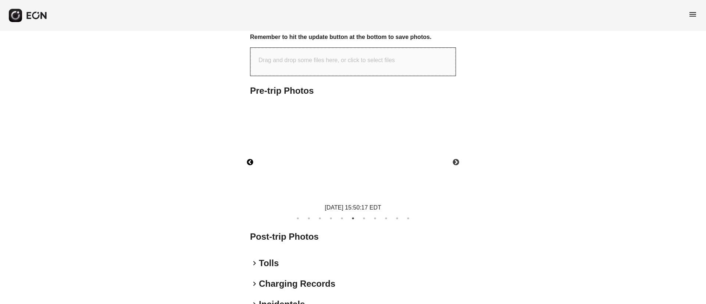
click at [364, 148] on img at bounding box center [353, 152] width 74 height 98
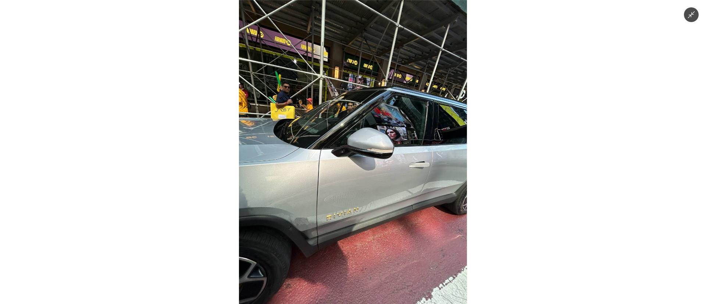
click at [364, 148] on img at bounding box center [353, 152] width 228 height 304
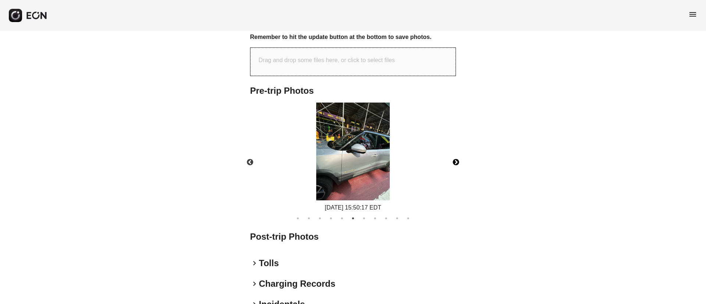
click at [455, 152] on button "Next" at bounding box center [456, 163] width 26 height 26
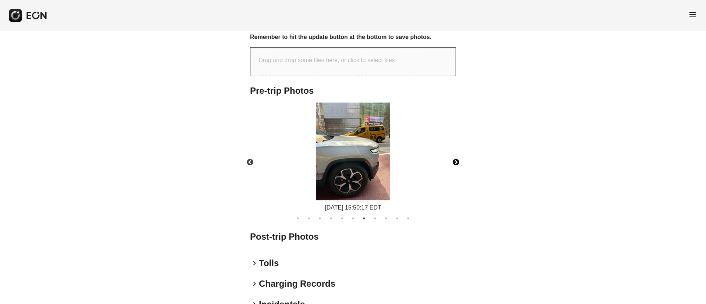
click at [455, 152] on button "Next" at bounding box center [456, 163] width 26 height 26
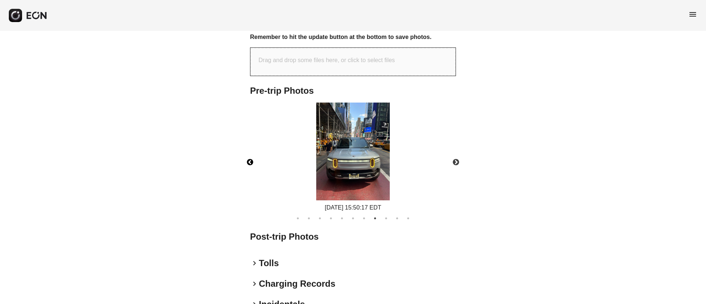
click at [253, 151] on button "Previous" at bounding box center [250, 163] width 26 height 26
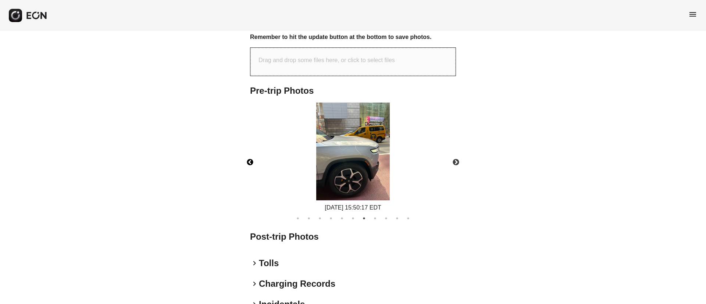
click at [360, 155] on img at bounding box center [353, 152] width 74 height 98
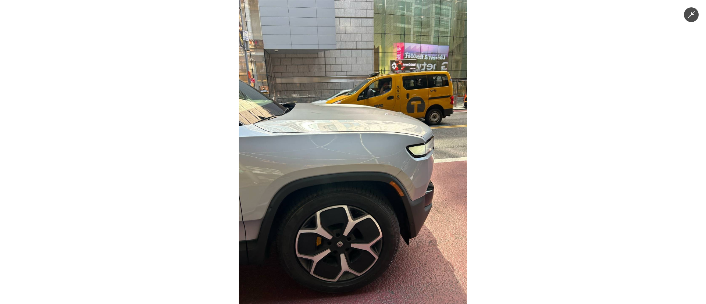
click at [360, 155] on img at bounding box center [353, 152] width 228 height 304
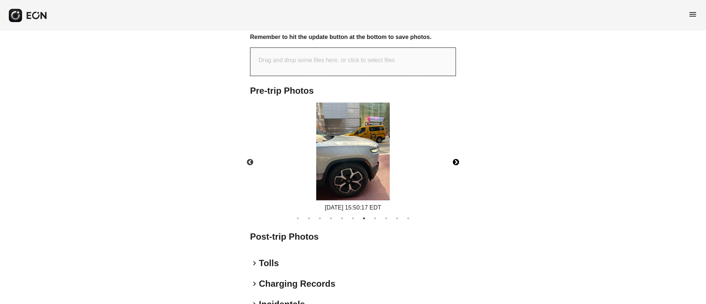
click at [459, 153] on button "Next" at bounding box center [456, 163] width 26 height 26
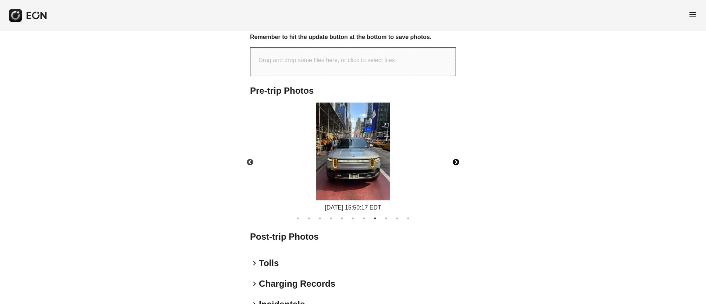
click at [459, 153] on button "Next" at bounding box center [456, 163] width 26 height 26
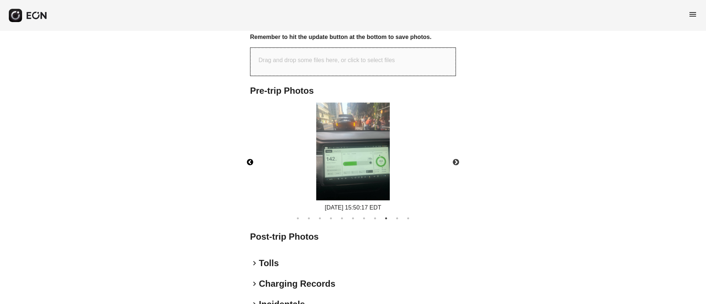
click at [256, 152] on button "Previous" at bounding box center [250, 163] width 26 height 26
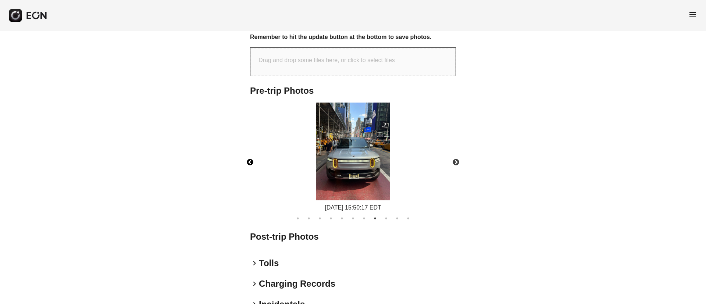
click at [362, 156] on img at bounding box center [353, 152] width 74 height 98
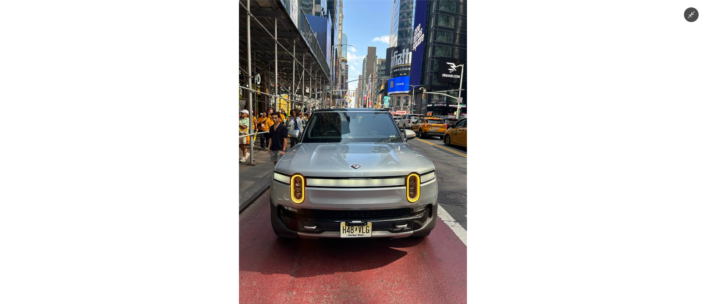
click at [362, 156] on img at bounding box center [353, 152] width 228 height 304
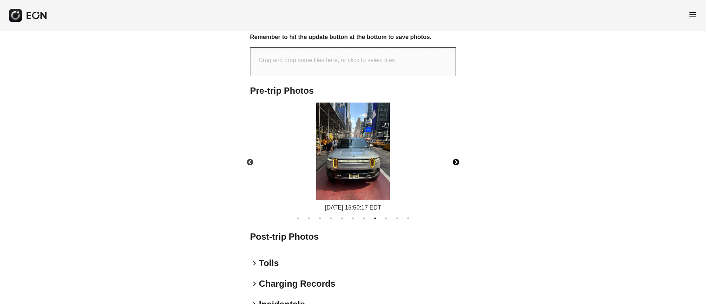
click at [455, 153] on button "Next" at bounding box center [456, 163] width 26 height 26
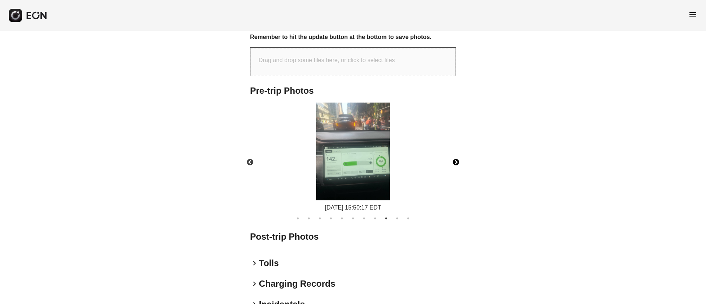
click at [455, 153] on button "Next" at bounding box center [456, 163] width 26 height 26
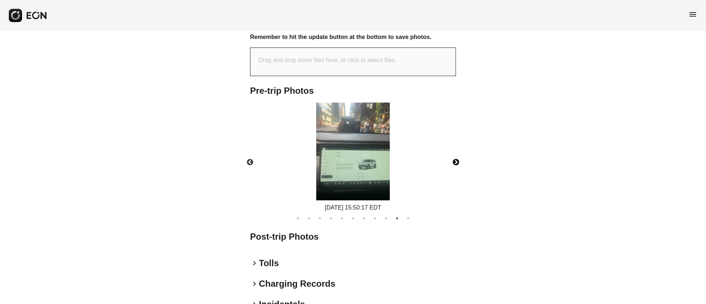
click at [455, 153] on button "Next" at bounding box center [456, 163] width 26 height 26
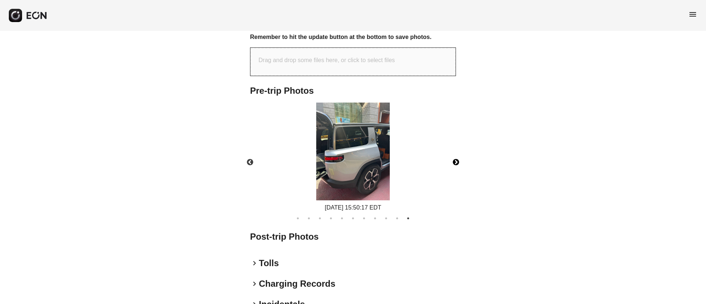
click at [332, 157] on img at bounding box center [353, 152] width 74 height 98
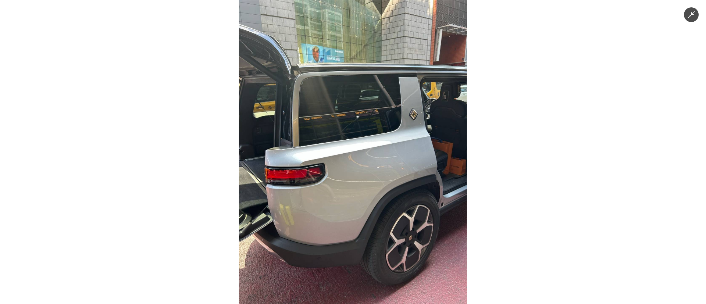
click at [342, 153] on img at bounding box center [353, 152] width 228 height 304
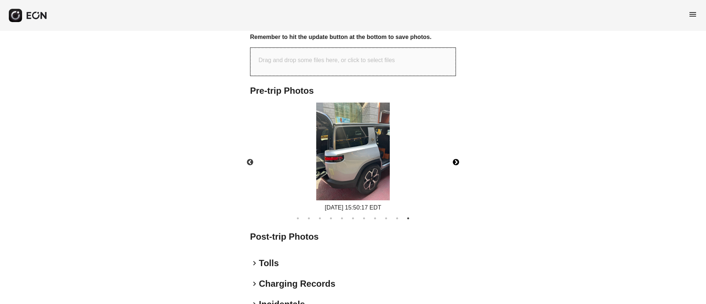
click at [342, 153] on img at bounding box center [353, 152] width 74 height 98
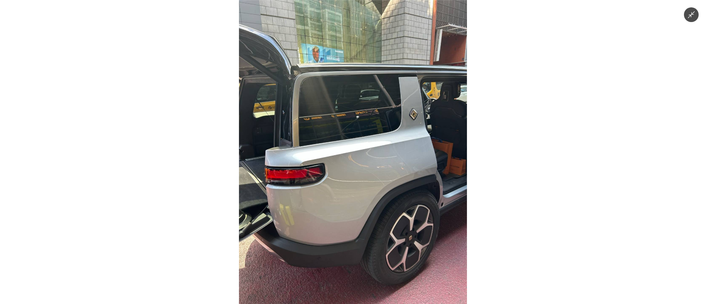
click at [342, 153] on img at bounding box center [353, 152] width 228 height 304
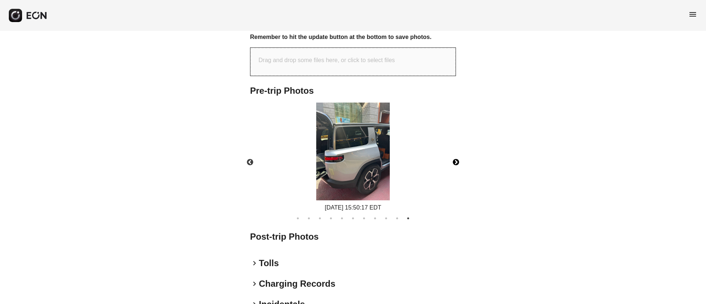
click at [455, 151] on button "Next" at bounding box center [456, 163] width 26 height 26
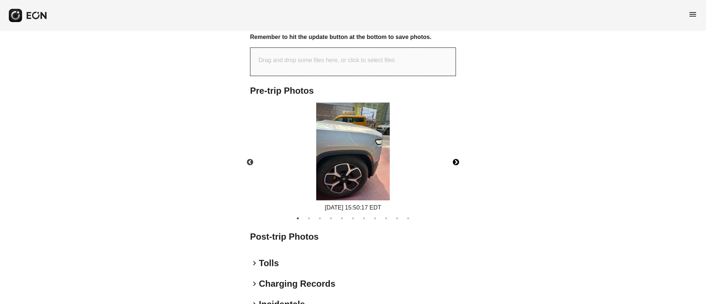
click at [456, 151] on button "Next" at bounding box center [456, 163] width 26 height 26
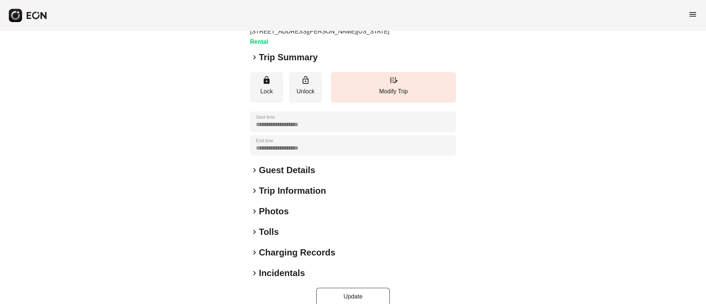
scroll to position [63, 0]
click at [318, 205] on div "keyboard_arrow_right Photos" at bounding box center [353, 211] width 206 height 12
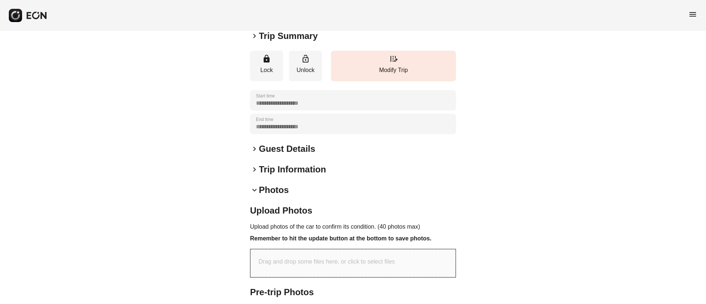
scroll to position [219, 0]
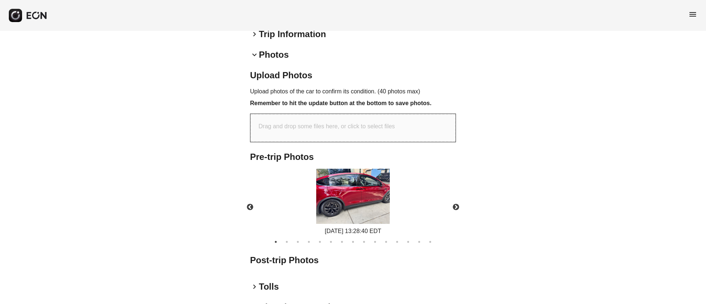
click at [374, 186] on img at bounding box center [353, 196] width 74 height 55
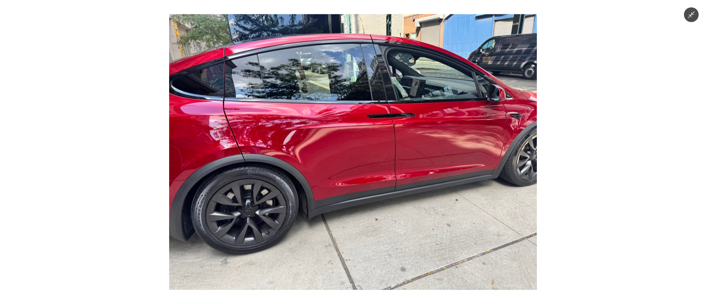
click at [374, 186] on img at bounding box center [353, 152] width 368 height 276
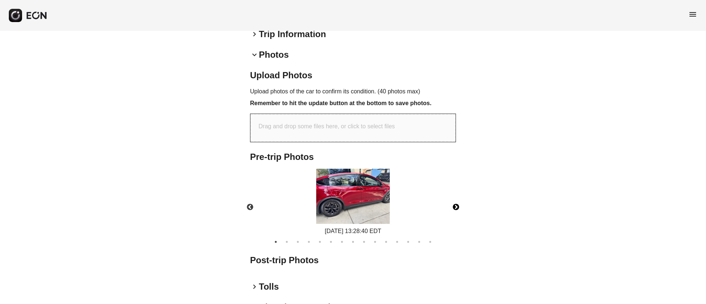
click at [453, 194] on button "Next" at bounding box center [456, 207] width 26 height 26
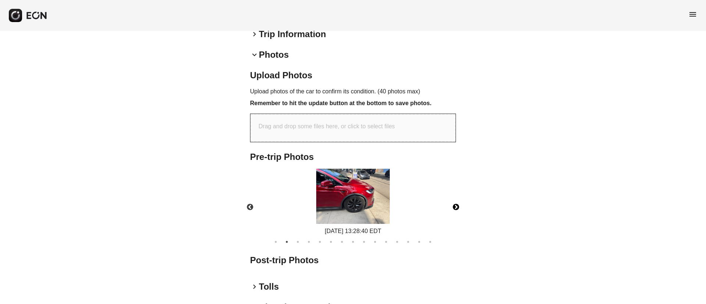
click at [346, 175] on img at bounding box center [353, 196] width 74 height 55
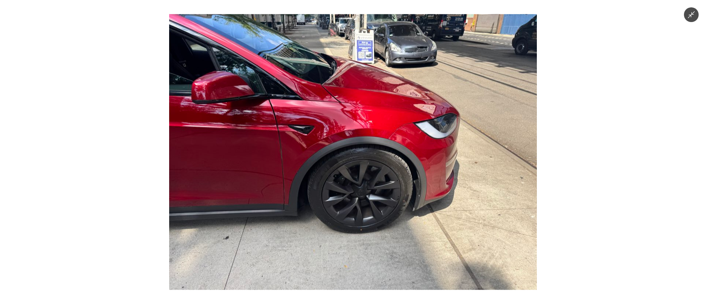
click at [346, 175] on img at bounding box center [353, 152] width 368 height 276
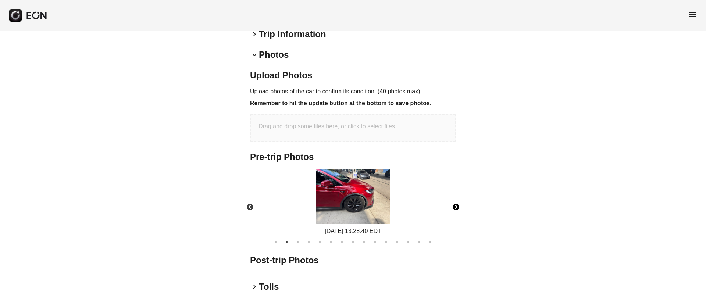
click at [460, 194] on button "Next" at bounding box center [456, 207] width 26 height 26
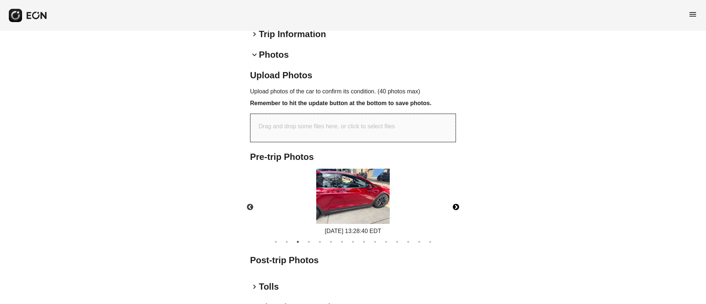
click at [457, 194] on button "Next" at bounding box center [456, 207] width 26 height 26
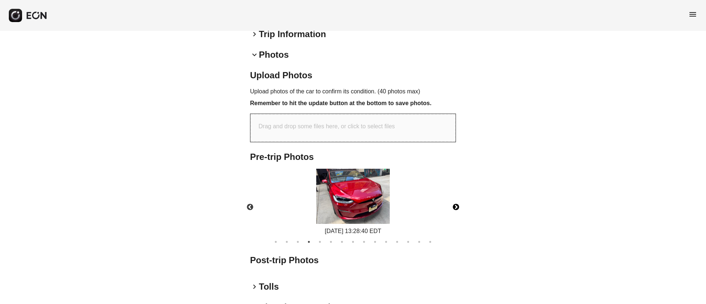
click at [389, 192] on img at bounding box center [353, 196] width 74 height 55
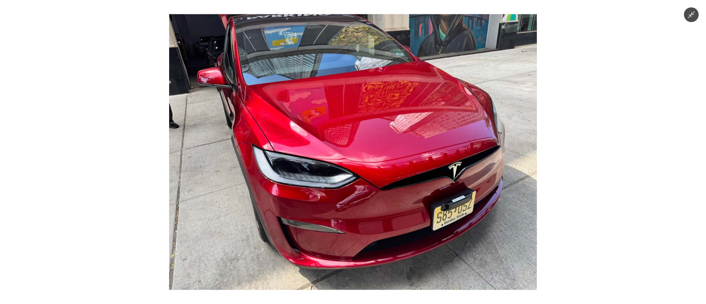
click at [386, 192] on img at bounding box center [353, 152] width 368 height 276
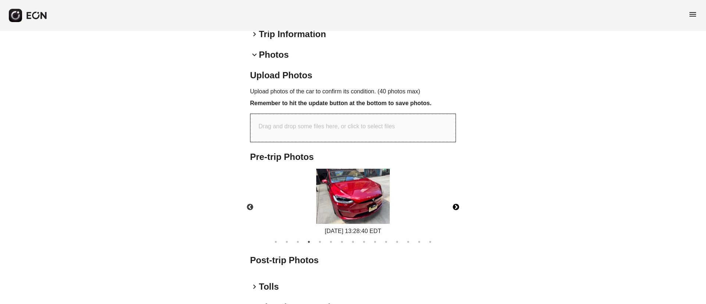
click at [456, 194] on button "Next" at bounding box center [456, 207] width 26 height 26
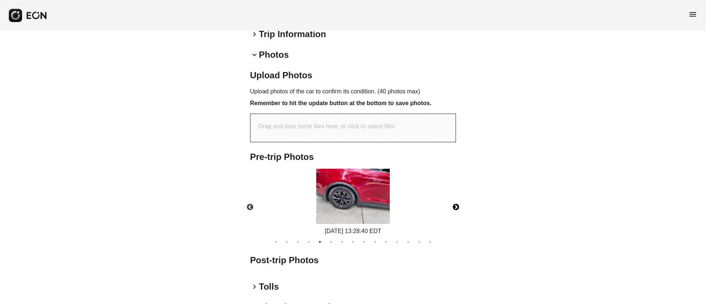
click at [456, 194] on button "Next" at bounding box center [456, 207] width 26 height 26
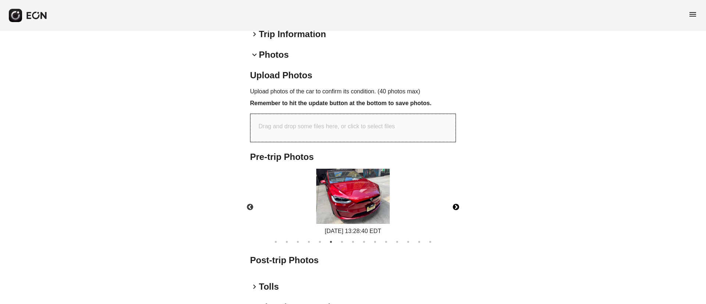
click at [456, 194] on button "Next" at bounding box center [456, 207] width 26 height 26
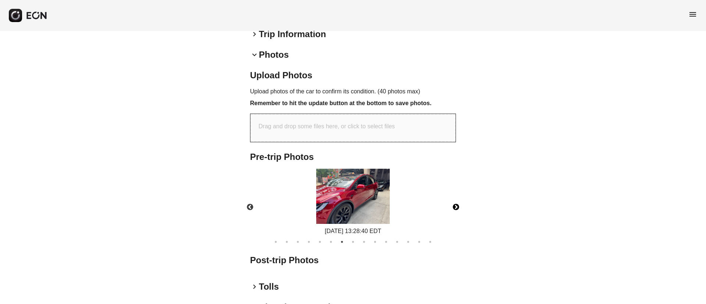
click at [456, 194] on button "Next" at bounding box center [456, 207] width 26 height 26
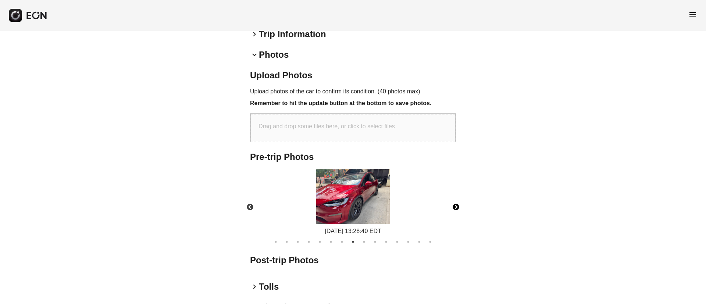
click at [456, 194] on button "Next" at bounding box center [456, 207] width 26 height 26
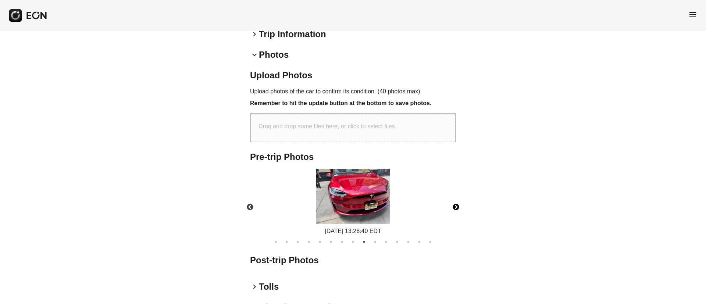
click at [456, 194] on button "Next" at bounding box center [456, 207] width 26 height 26
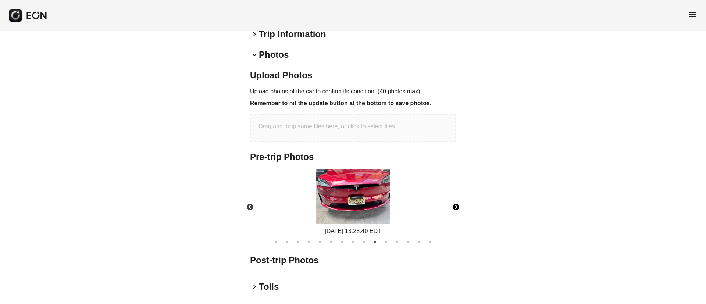
click at [456, 194] on button "Next" at bounding box center [456, 207] width 26 height 26
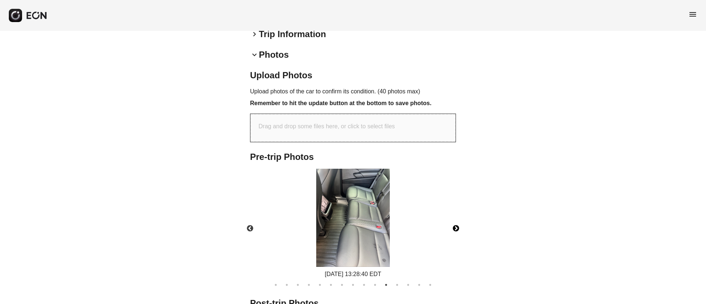
click at [456, 192] on div "09/13/2025 13:28:40 EDT" at bounding box center [353, 224] width 218 height 110
click at [377, 218] on img at bounding box center [353, 218] width 74 height 98
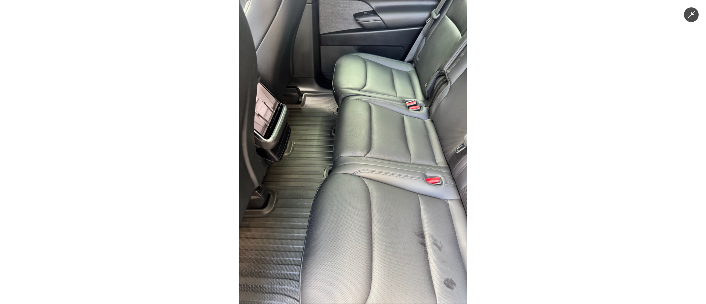
click at [377, 218] on img at bounding box center [353, 152] width 228 height 304
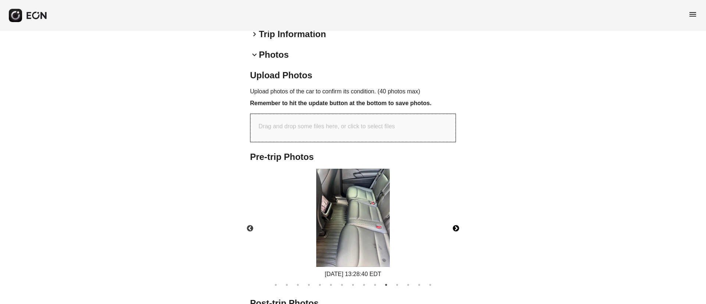
click at [456, 216] on button "Next" at bounding box center [456, 229] width 26 height 26
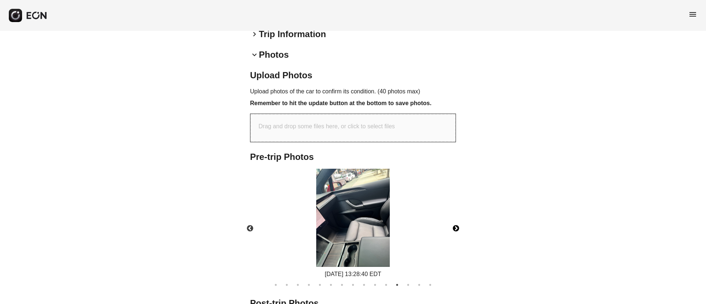
click at [456, 216] on button "Next" at bounding box center [456, 229] width 26 height 26
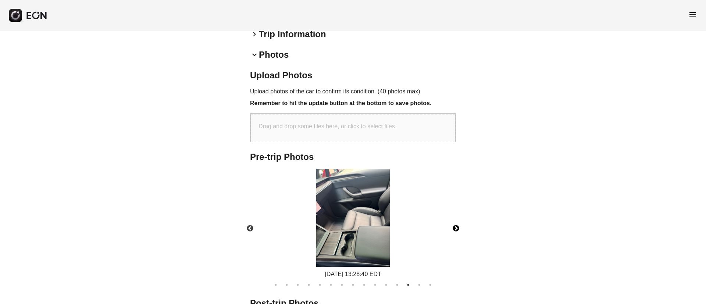
click at [456, 216] on button "Next" at bounding box center [456, 229] width 26 height 26
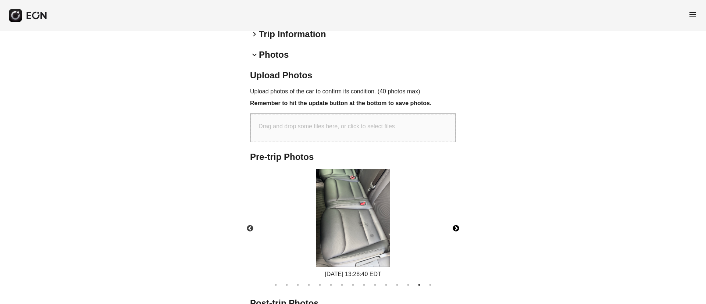
click at [456, 216] on button "Next" at bounding box center [456, 229] width 26 height 26
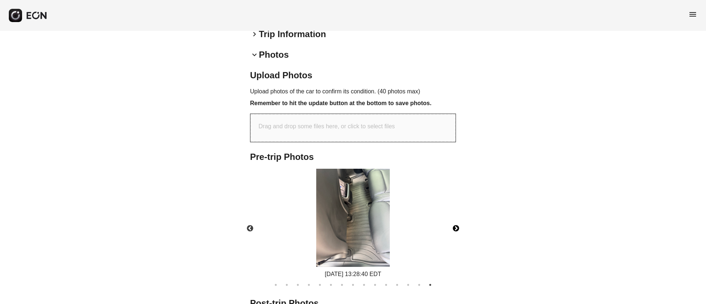
click at [456, 216] on button "Next" at bounding box center [456, 229] width 26 height 26
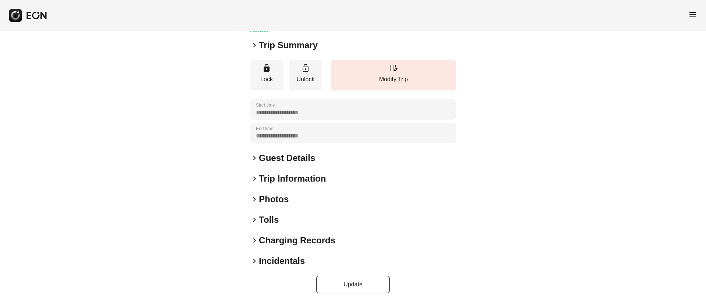
click at [332, 200] on div "keyboard_arrow_right Photos" at bounding box center [353, 199] width 206 height 12
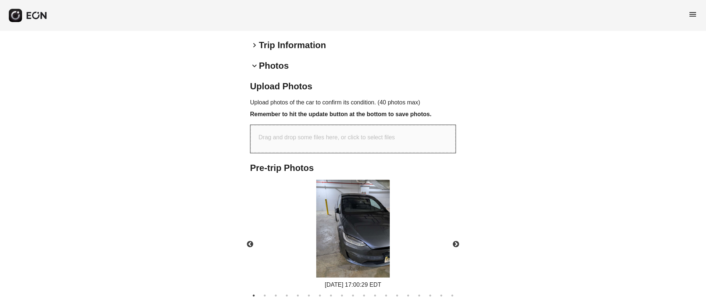
scroll to position [228, 0]
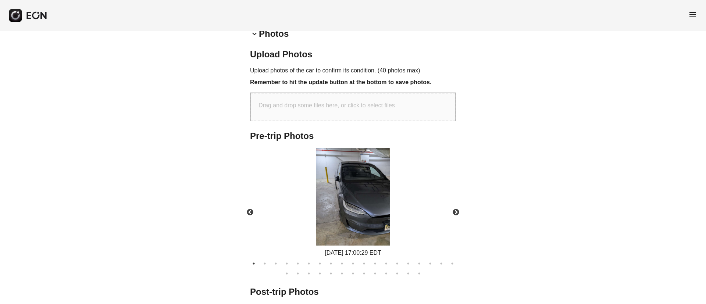
click at [364, 211] on img at bounding box center [353, 197] width 74 height 98
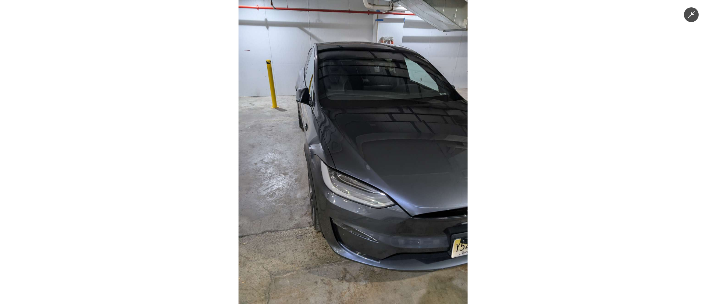
click at [364, 211] on img at bounding box center [353, 152] width 229 height 304
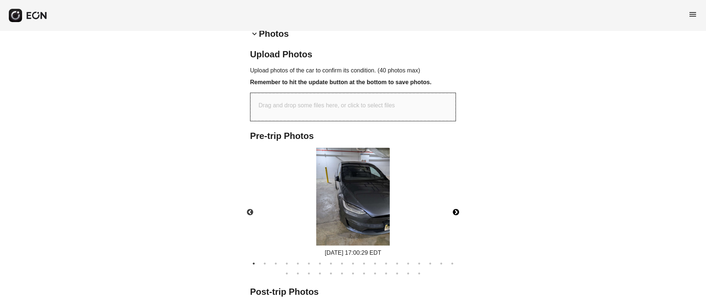
click at [456, 215] on button "Next" at bounding box center [456, 213] width 26 height 26
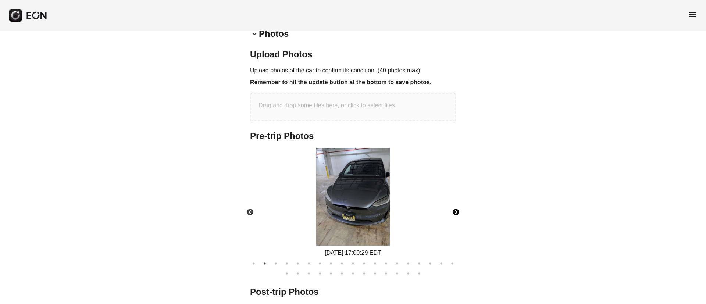
click at [456, 215] on button "Next" at bounding box center [456, 213] width 26 height 26
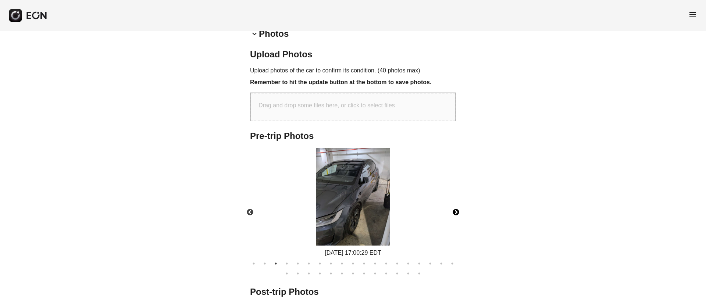
click at [456, 215] on button "Next" at bounding box center [456, 213] width 26 height 26
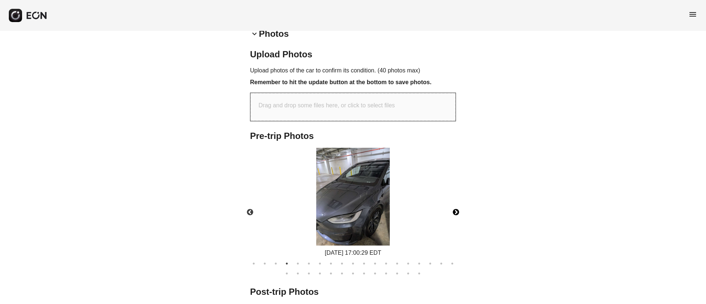
click at [456, 215] on button "Next" at bounding box center [456, 213] width 26 height 26
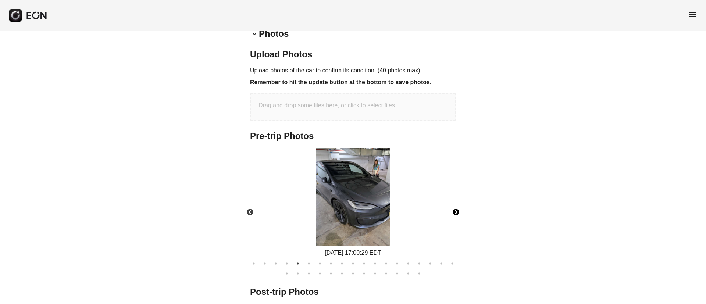
click at [456, 215] on button "Next" at bounding box center [456, 213] width 26 height 26
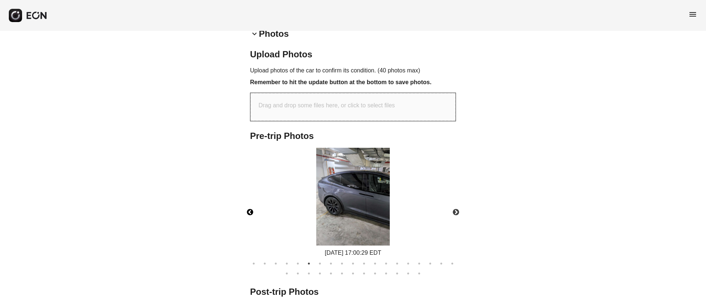
click at [254, 213] on button "Previous" at bounding box center [250, 213] width 26 height 26
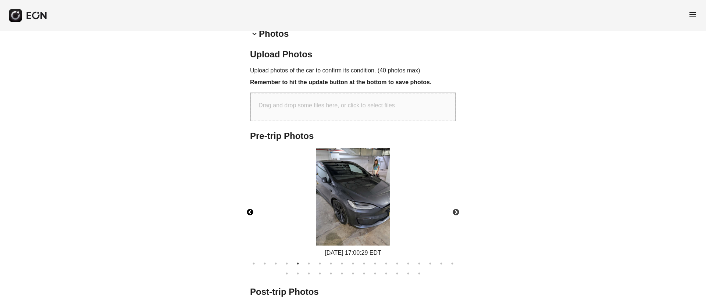
click at [384, 169] on img at bounding box center [353, 197] width 74 height 98
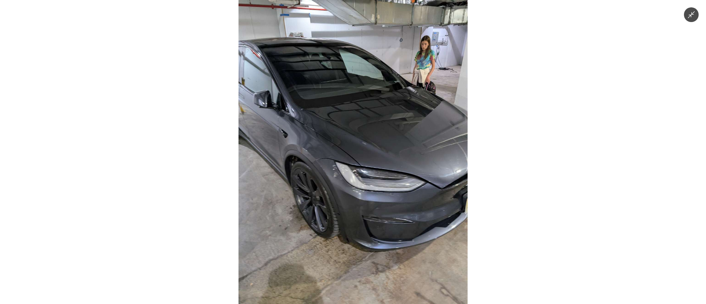
click at [392, 154] on img at bounding box center [353, 152] width 229 height 304
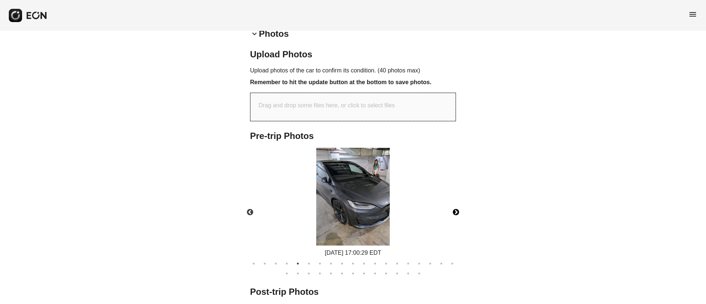
click at [453, 210] on button "Next" at bounding box center [456, 213] width 26 height 26
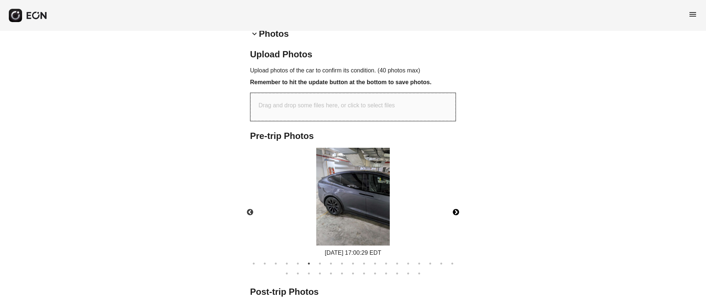
click at [453, 210] on button "Next" at bounding box center [456, 213] width 26 height 26
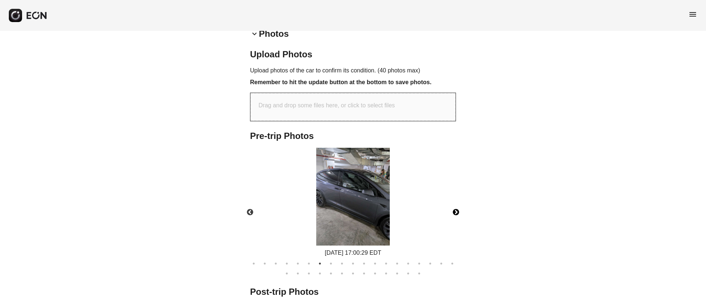
click at [453, 210] on button "Next" at bounding box center [456, 213] width 26 height 26
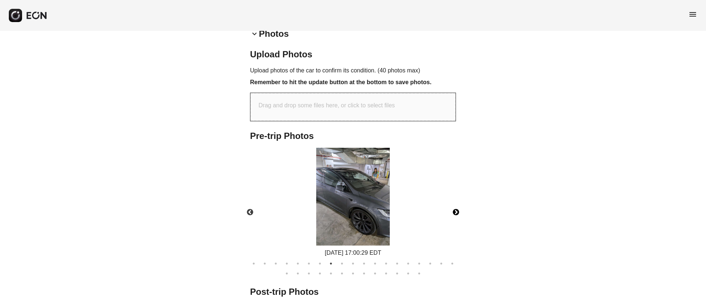
click at [364, 193] on img at bounding box center [353, 197] width 74 height 98
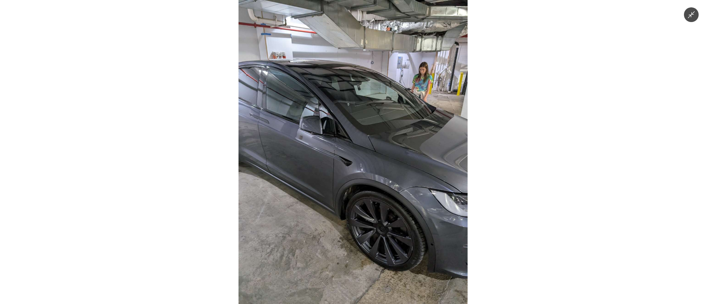
click at [364, 193] on img at bounding box center [353, 152] width 229 height 304
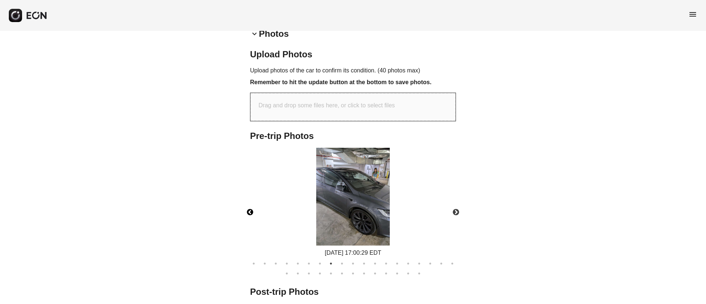
drag, startPoint x: 250, startPoint y: 215, endPoint x: 331, endPoint y: 211, distance: 81.0
click at [250, 215] on button "Previous" at bounding box center [250, 213] width 26 height 26
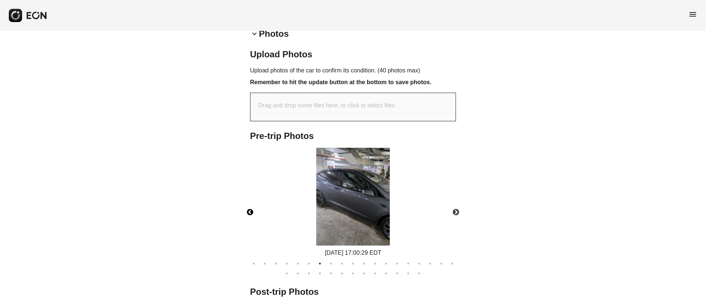
click at [366, 191] on img at bounding box center [353, 197] width 74 height 98
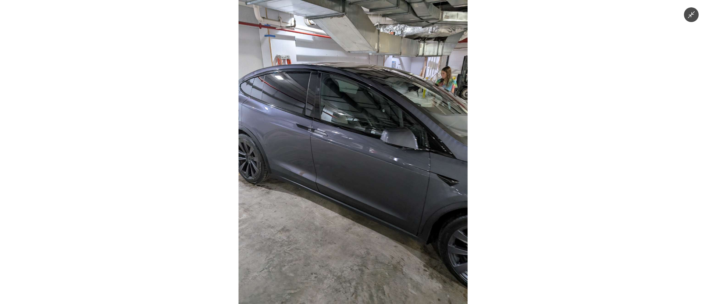
click at [366, 191] on img at bounding box center [353, 152] width 229 height 304
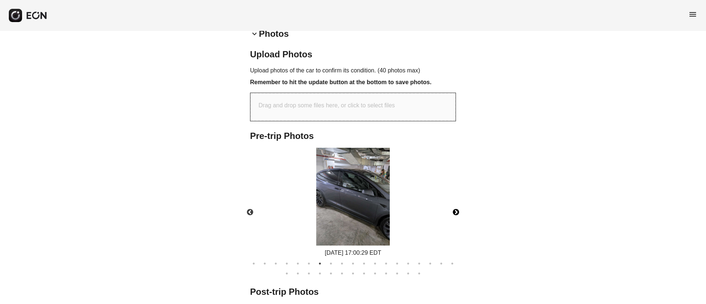
click at [454, 212] on button "Next" at bounding box center [456, 213] width 26 height 26
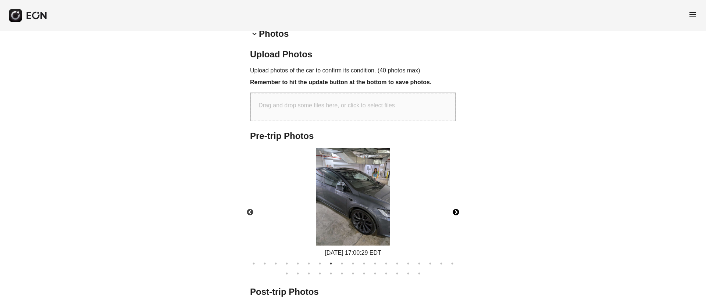
click at [454, 212] on button "Next" at bounding box center [456, 213] width 26 height 26
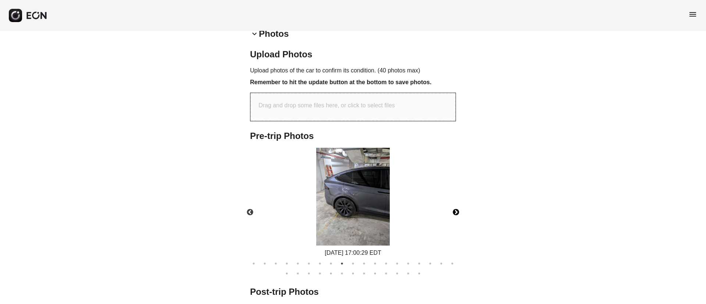
click at [454, 212] on button "Next" at bounding box center [456, 213] width 26 height 26
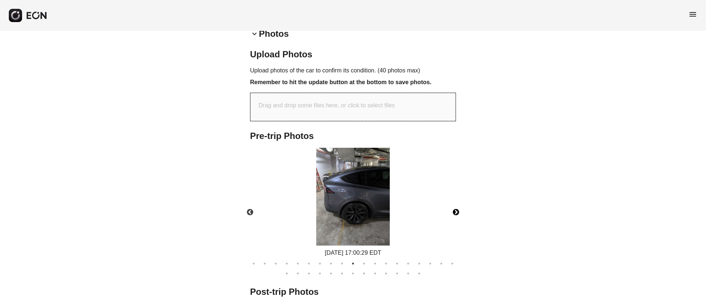
click at [454, 212] on button "Next" at bounding box center [456, 213] width 26 height 26
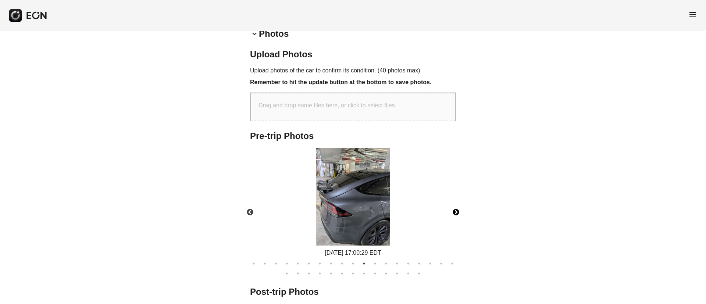
click at [454, 212] on button "Next" at bounding box center [456, 213] width 26 height 26
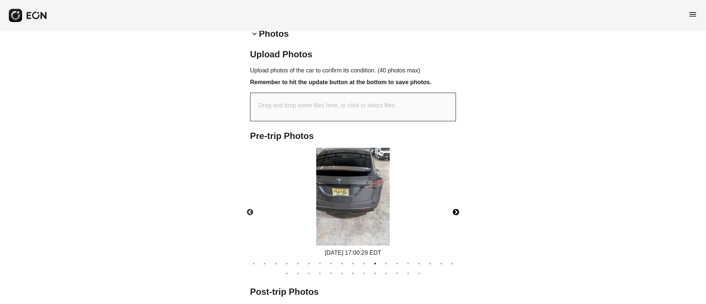
click at [454, 212] on button "Next" at bounding box center [456, 213] width 26 height 26
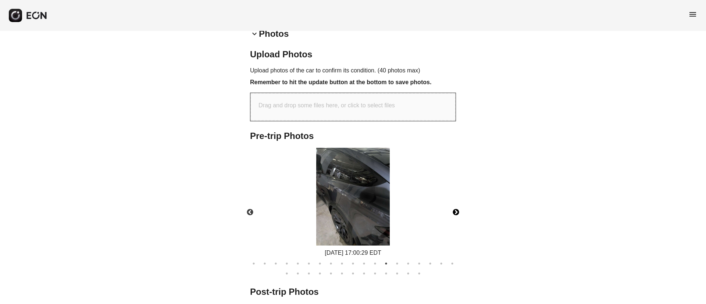
click at [454, 212] on button "Next" at bounding box center [456, 213] width 26 height 26
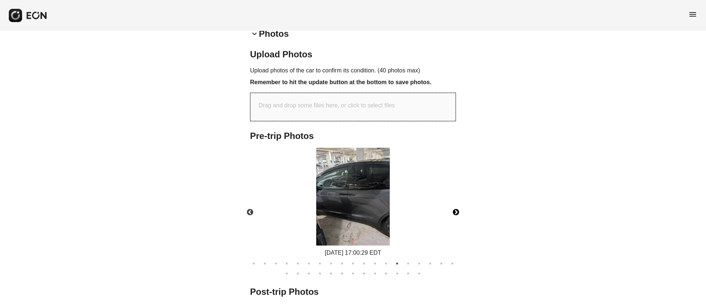
click at [454, 212] on button "Next" at bounding box center [456, 213] width 26 height 26
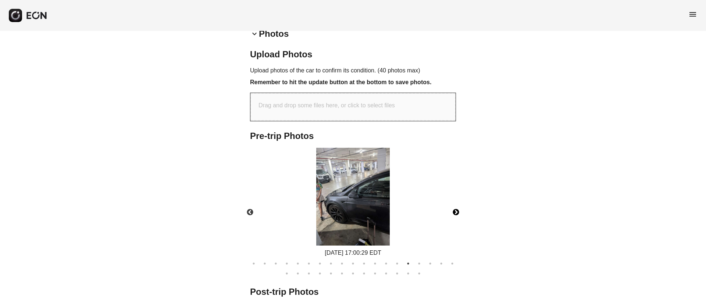
click at [454, 212] on button "Next" at bounding box center [456, 213] width 26 height 26
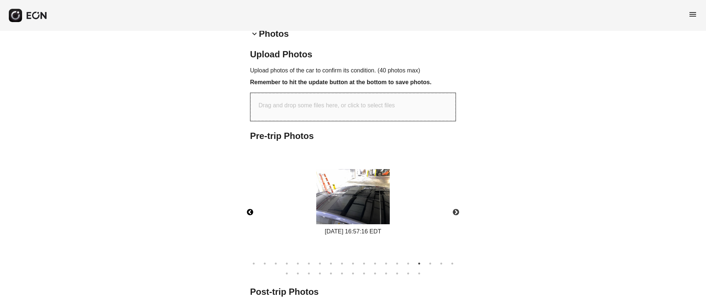
click at [250, 213] on button "Previous" at bounding box center [250, 213] width 26 height 26
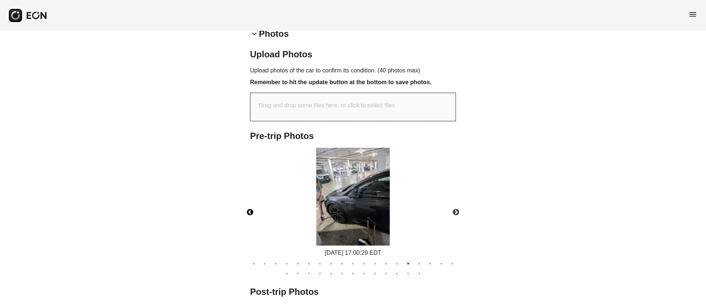
click at [343, 202] on img at bounding box center [353, 197] width 74 height 98
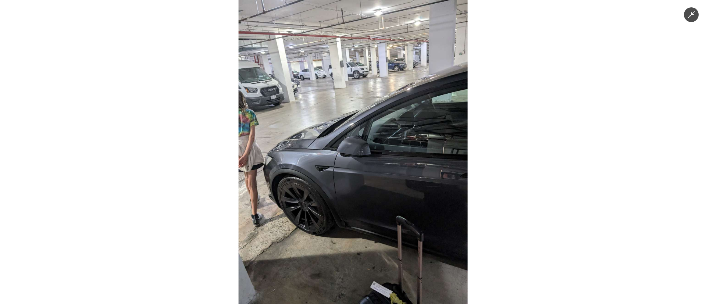
click at [343, 202] on img at bounding box center [353, 152] width 229 height 304
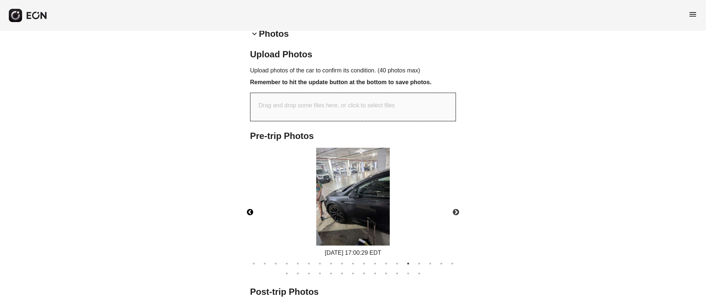
click at [327, 189] on img at bounding box center [353, 197] width 74 height 98
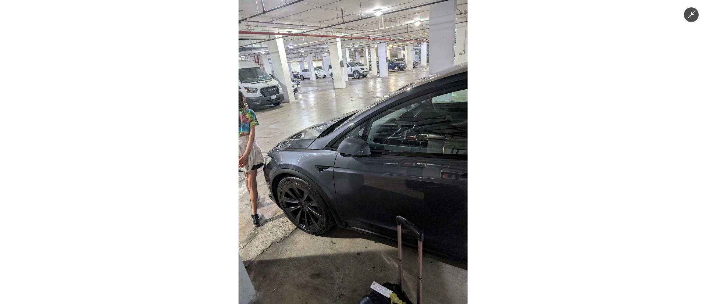
click at [327, 189] on img at bounding box center [353, 152] width 229 height 304
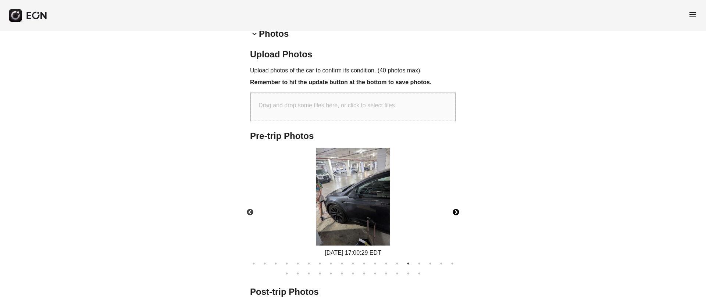
click at [455, 212] on button "Next" at bounding box center [456, 213] width 26 height 26
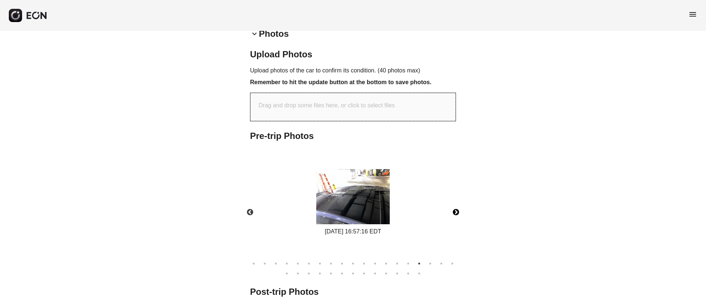
click at [455, 212] on button "Next" at bounding box center [456, 213] width 26 height 26
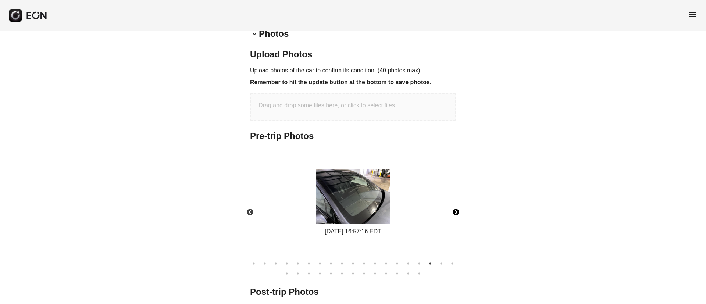
click at [455, 212] on button "Next" at bounding box center [456, 213] width 26 height 26
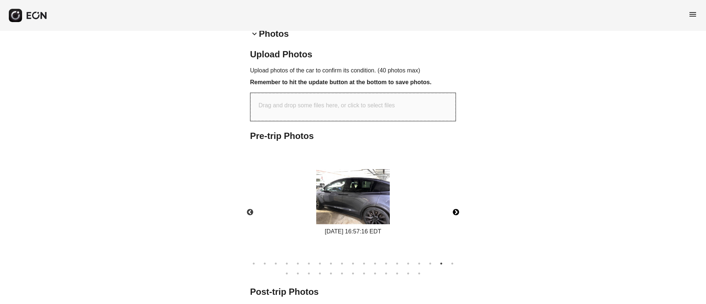
click at [455, 212] on button "Next" at bounding box center [456, 213] width 26 height 26
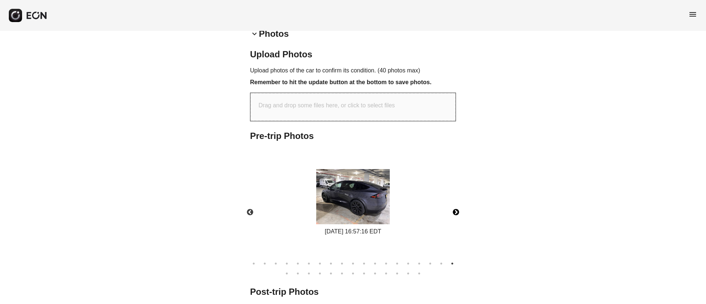
click at [455, 212] on button "Next" at bounding box center [456, 213] width 26 height 26
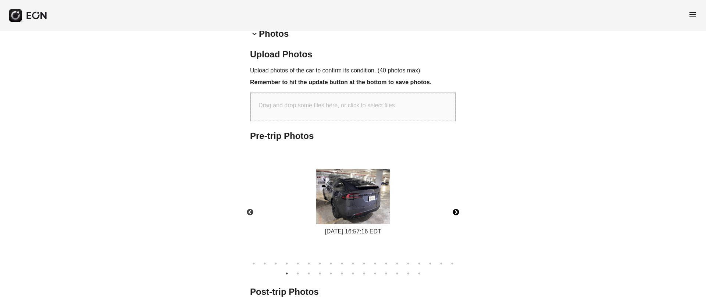
click at [455, 212] on button "Next" at bounding box center [456, 213] width 26 height 26
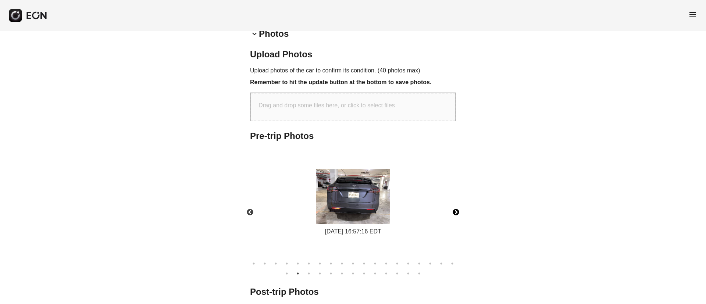
click at [455, 212] on button "Next" at bounding box center [456, 213] width 26 height 26
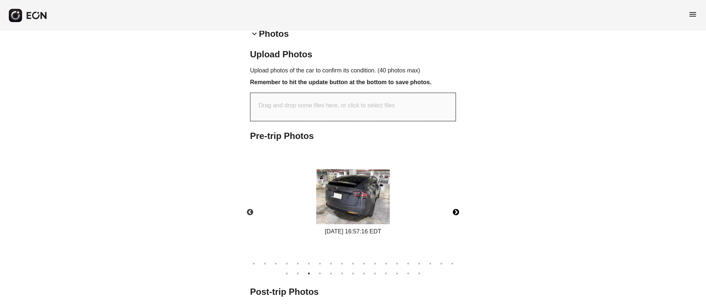
click at [455, 212] on button "Next" at bounding box center [456, 213] width 26 height 26
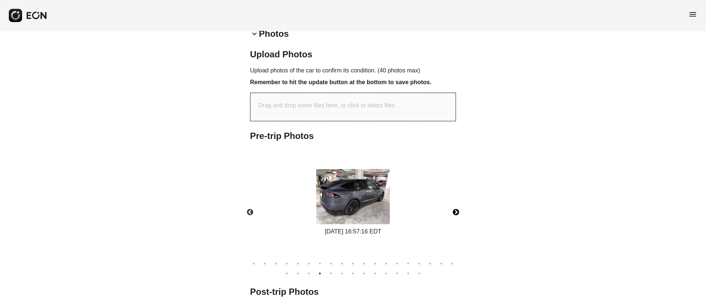
click at [455, 212] on button "Next" at bounding box center [456, 213] width 26 height 26
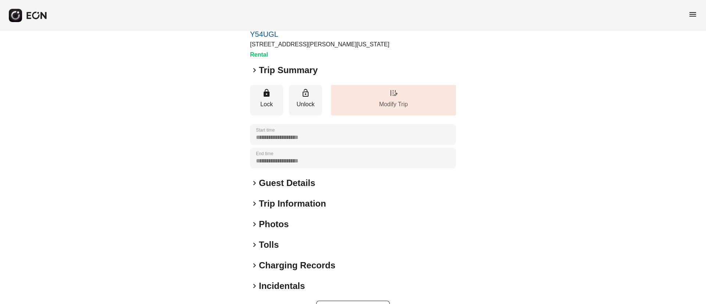
scroll to position [55, 0]
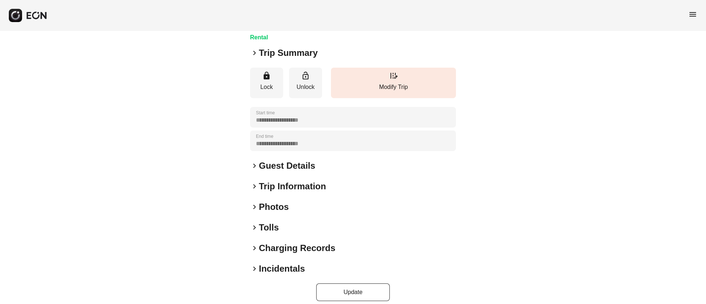
click at [315, 210] on div "keyboard_arrow_right Photos" at bounding box center [353, 207] width 206 height 12
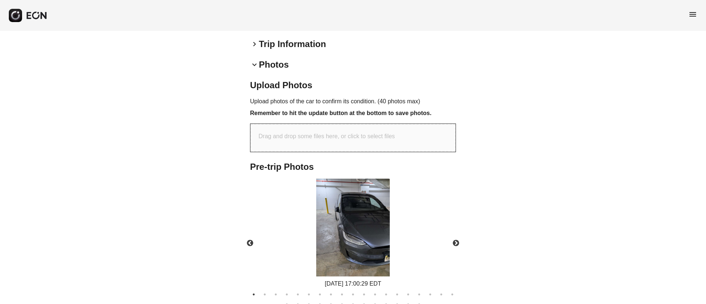
scroll to position [221, 0]
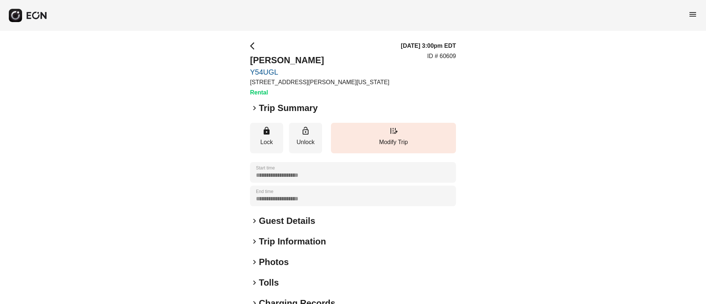
click at [309, 212] on div "**********" at bounding box center [353, 199] width 206 height 315
drag, startPoint x: 314, startPoint y: 219, endPoint x: 323, endPoint y: 202, distance: 19.1
click at [313, 219] on h2 "Guest Details" at bounding box center [287, 221] width 56 height 12
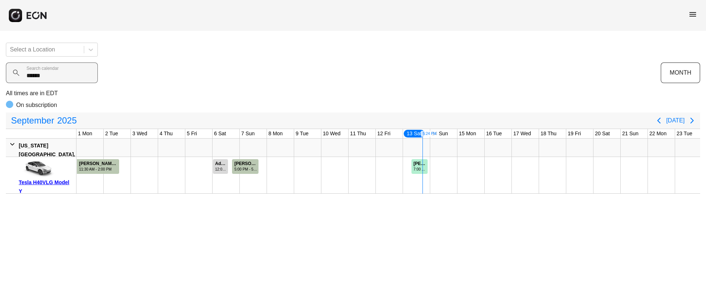
scroll to position [0, 122]
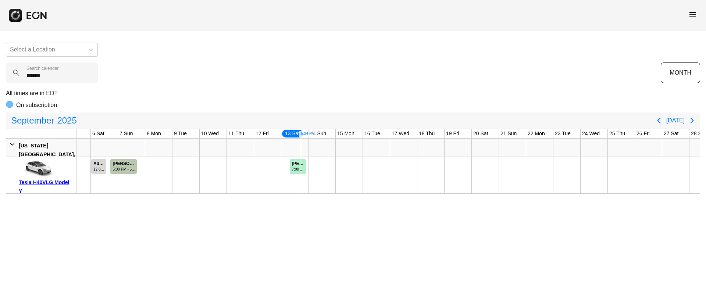
drag, startPoint x: 49, startPoint y: 77, endPoint x: 0, endPoint y: 77, distance: 48.9
click at [0, 77] on div "Select a Location ****** Search calendar MONTH All times are in EDT On subscrip…" at bounding box center [353, 115] width 706 height 157
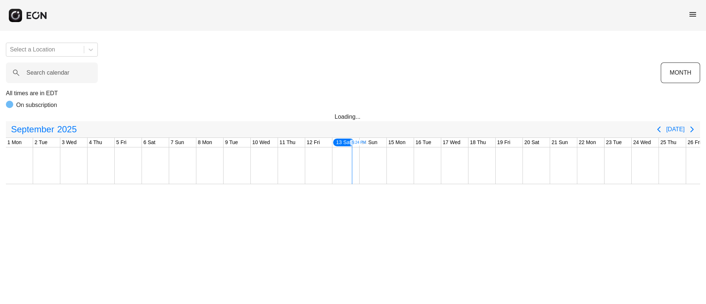
scroll to position [0, 122]
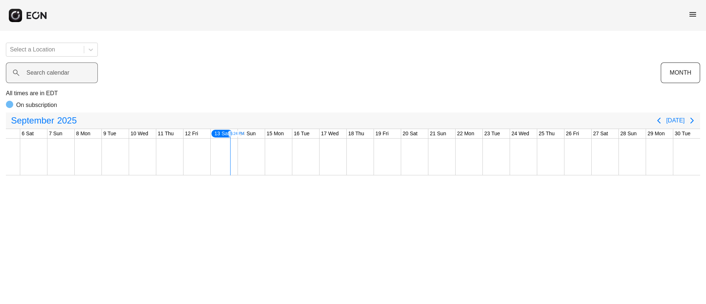
click at [44, 70] on label "Search calendar" at bounding box center [47, 72] width 43 height 9
click at [44, 70] on calendar "Search calendar" at bounding box center [52, 72] width 92 height 21
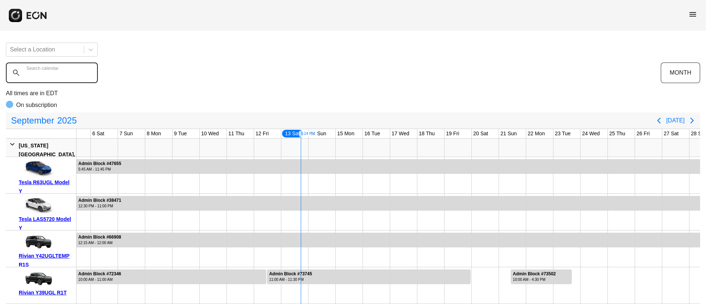
paste calendar "******"
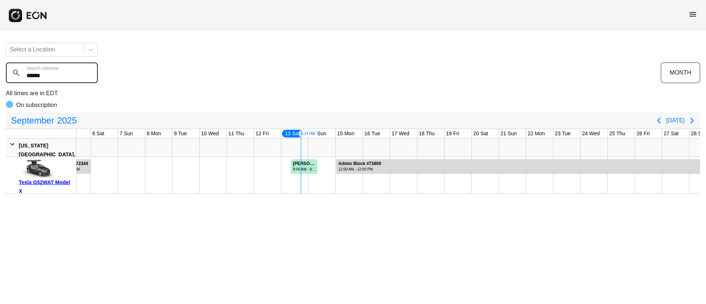
type calendar "******"
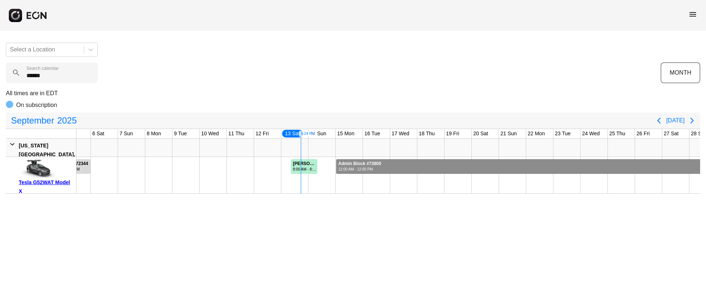
click at [486, 166] on div at bounding box center [553, 166] width 434 height 15
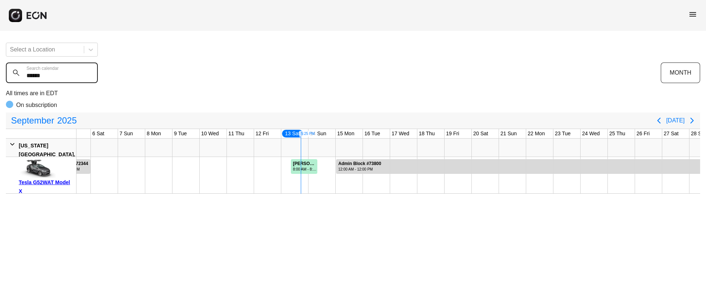
drag, startPoint x: 75, startPoint y: 76, endPoint x: 0, endPoint y: 65, distance: 76.2
click at [0, 65] on div "Select a Location ****** Search calendar MONTH All times are in EDT On subscrip…" at bounding box center [353, 115] width 706 height 157
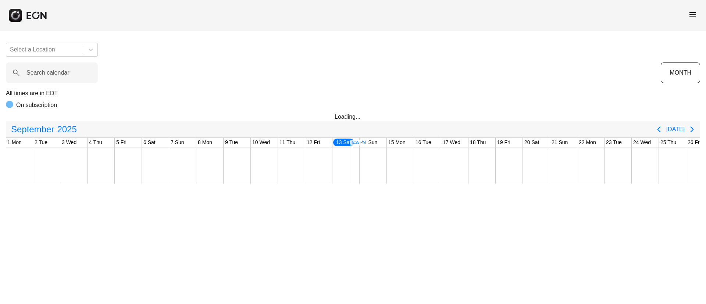
scroll to position [0, 122]
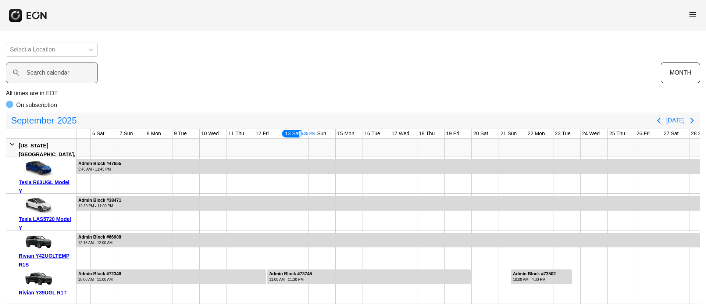
click at [31, 71] on label "Search calendar" at bounding box center [47, 72] width 43 height 9
click at [31, 71] on calendar "Search calendar" at bounding box center [52, 72] width 92 height 21
paste calendar "******"
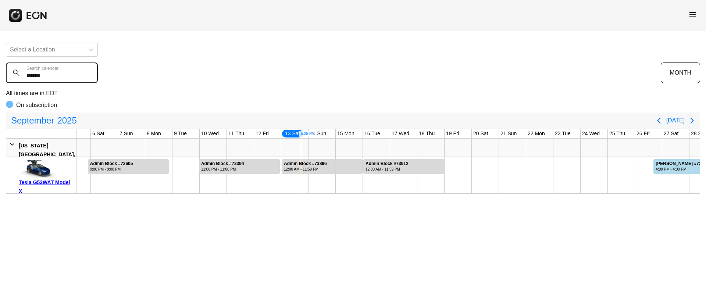
type calendar "******"
drag, startPoint x: 58, startPoint y: 77, endPoint x: 0, endPoint y: 80, distance: 58.2
click at [0, 80] on div "Select a Location ****** Search calendar MONTH All times are in EDT On subscrip…" at bounding box center [353, 115] width 706 height 157
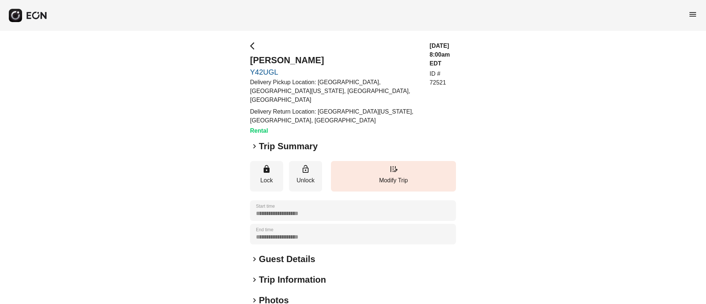
click at [308, 253] on h2 "Guest Details" at bounding box center [287, 259] width 56 height 12
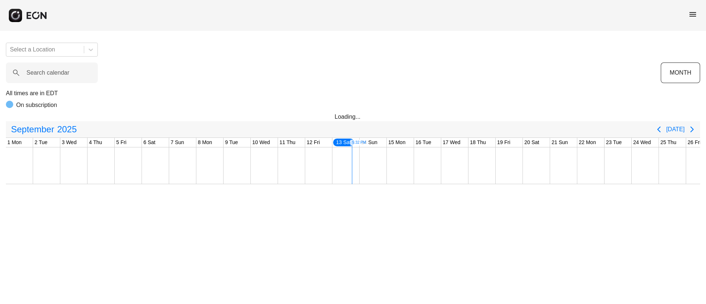
scroll to position [0, 122]
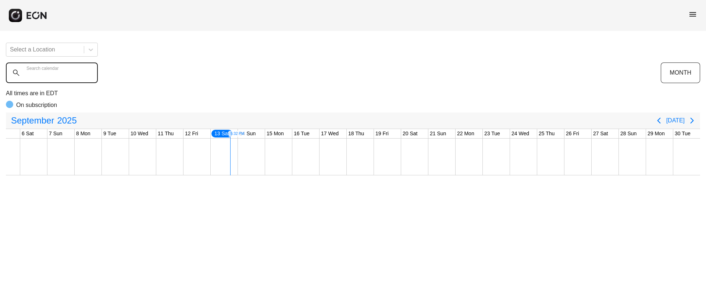
click at [71, 75] on calendar "Search calendar" at bounding box center [52, 72] width 92 height 21
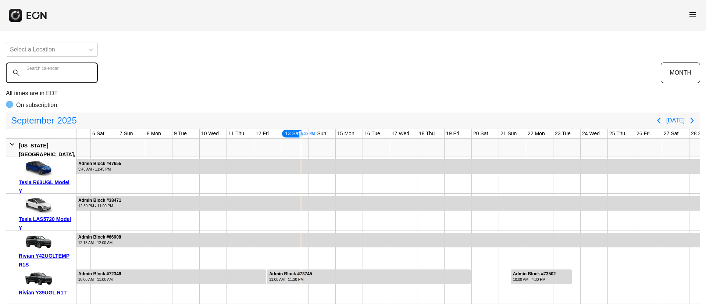
paste calendar "******"
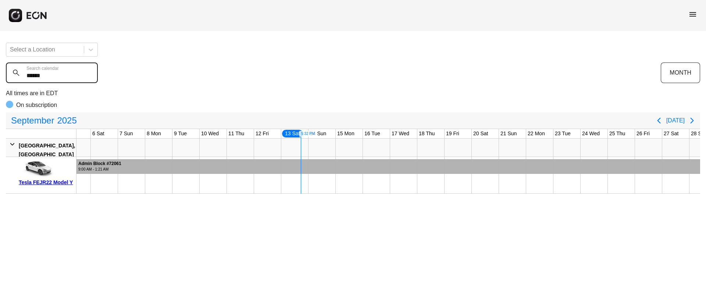
type calendar "******"
click at [294, 167] on div at bounding box center [362, 166] width 815 height 15
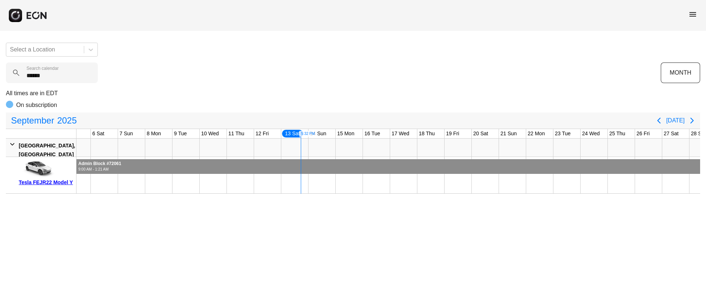
click at [294, 167] on div at bounding box center [362, 166] width 815 height 15
